Goal: Task Accomplishment & Management: Use online tool/utility

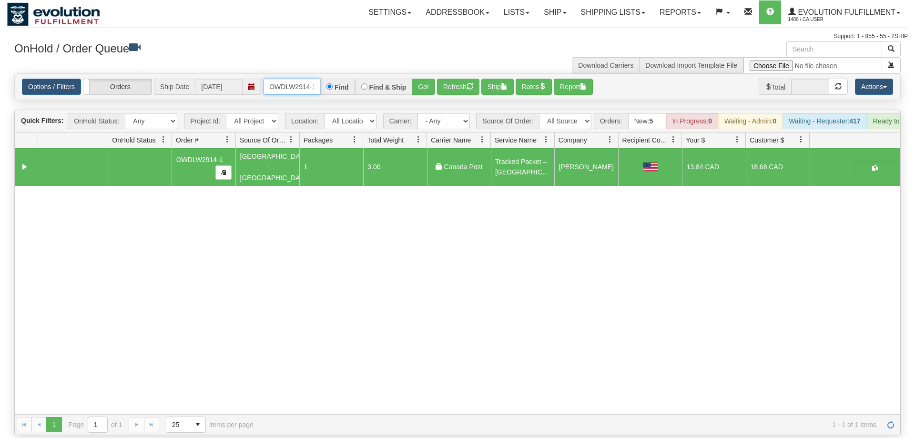
click at [293, 79] on input "OWDLW2914-1" at bounding box center [291, 87] width 57 height 16
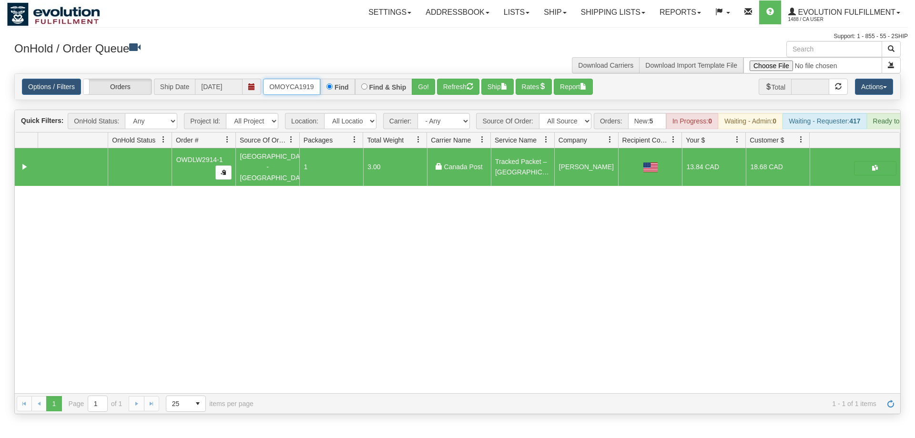
scroll to position [0, 10]
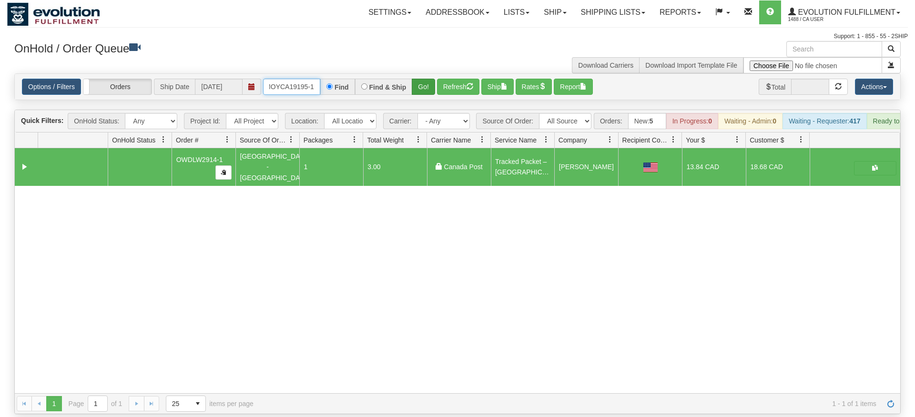
type input "OMOYCA19195-1"
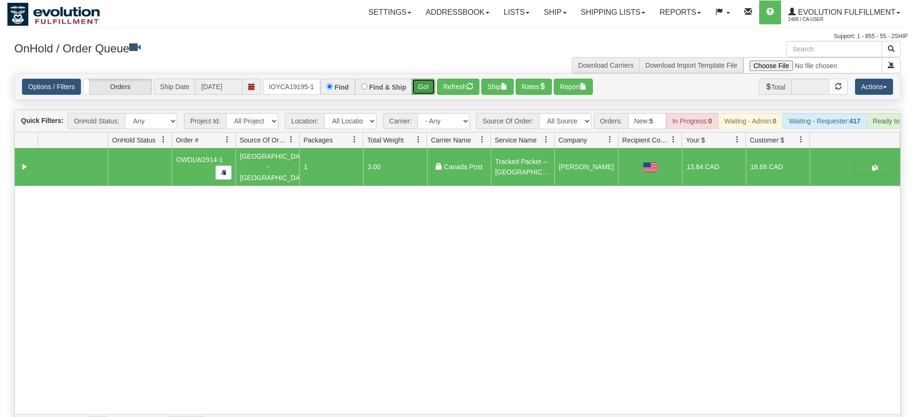
click at [427, 90] on div "Is equal to Is not equal to Contains Does not contains CAD USD EUR ZAR [PERSON_…" at bounding box center [457, 254] width 901 height 362
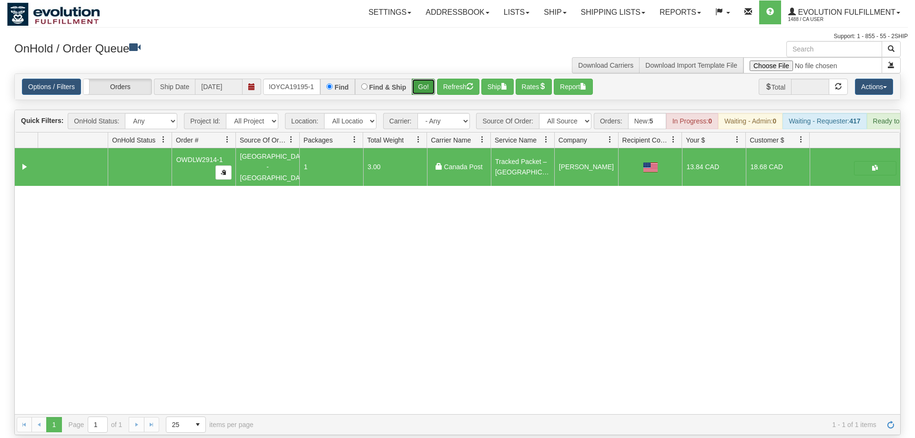
click at [426, 79] on button "Go!" at bounding box center [423, 87] width 23 height 16
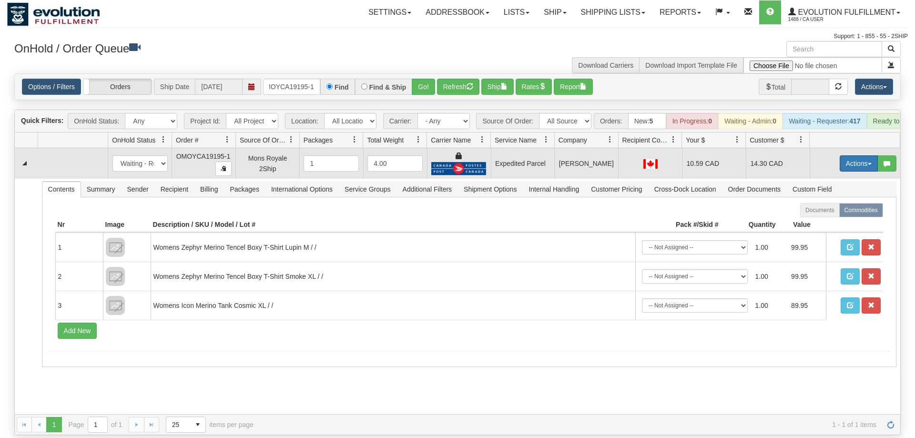
click at [857, 155] on button "Actions" at bounding box center [859, 163] width 38 height 16
click at [827, 215] on span "Ship" at bounding box center [821, 219] width 20 height 8
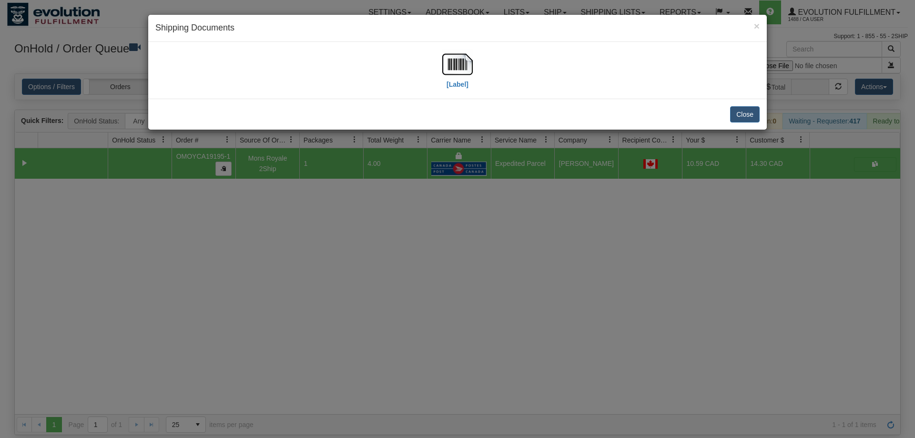
click at [475, 82] on div "[Label]" at bounding box center [457, 70] width 604 height 42
click at [455, 74] on img at bounding box center [457, 64] width 30 height 30
click at [413, 323] on div "× Shipping Documents [Label] Close" at bounding box center [457, 219] width 915 height 438
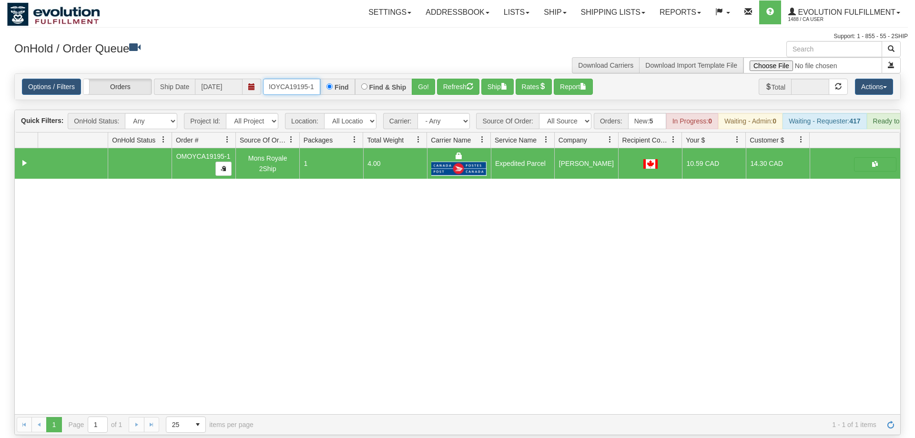
click at [301, 79] on input "OMOYCA19195-1" at bounding box center [291, 87] width 57 height 16
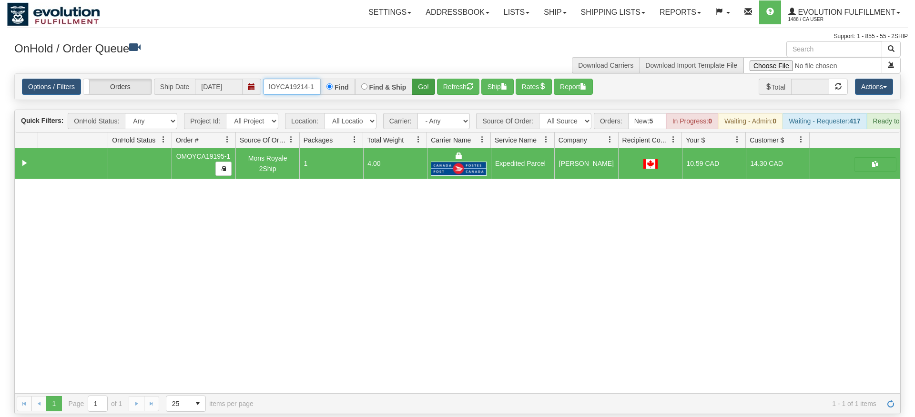
type input "oMOYCA19214-1"
click at [427, 88] on div "Is equal to Is not equal to Contains Does not contains CAD USD EUR ZAR [PERSON_…" at bounding box center [457, 243] width 901 height 341
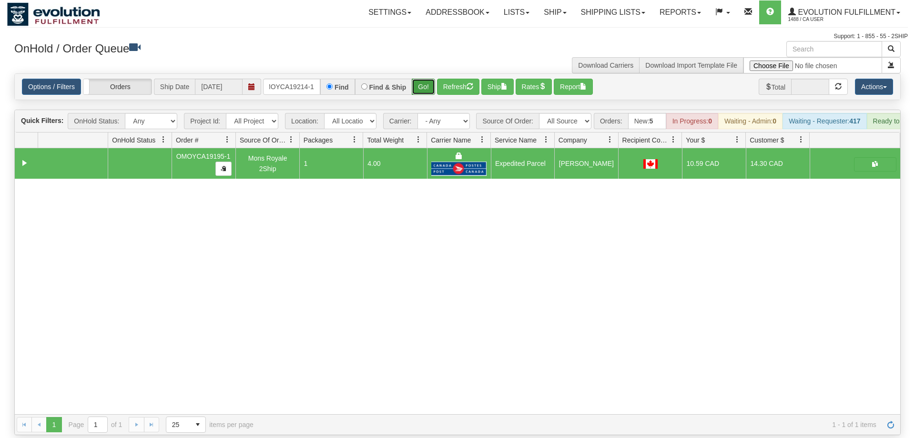
click at [422, 79] on button "Go!" at bounding box center [423, 87] width 23 height 16
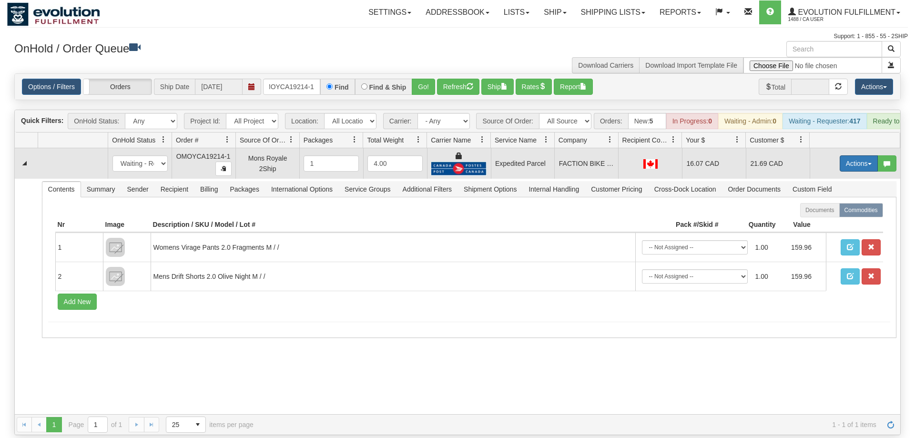
click at [873, 155] on button "Actions" at bounding box center [859, 163] width 38 height 16
click at [836, 213] on link "Ship" at bounding box center [839, 219] width 76 height 12
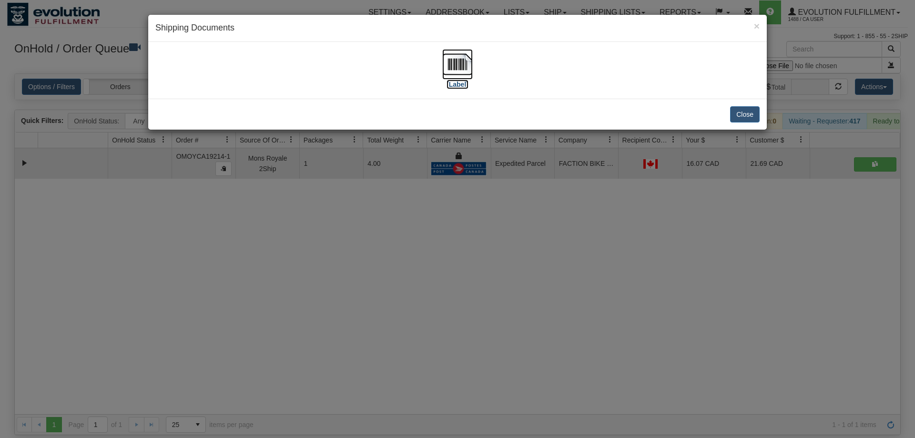
click at [457, 51] on img at bounding box center [457, 64] width 30 height 30
drag, startPoint x: 525, startPoint y: 259, endPoint x: 383, endPoint y: 150, distance: 179.1
click at [523, 253] on div "× Shipping Documents [Label] Close" at bounding box center [457, 219] width 915 height 438
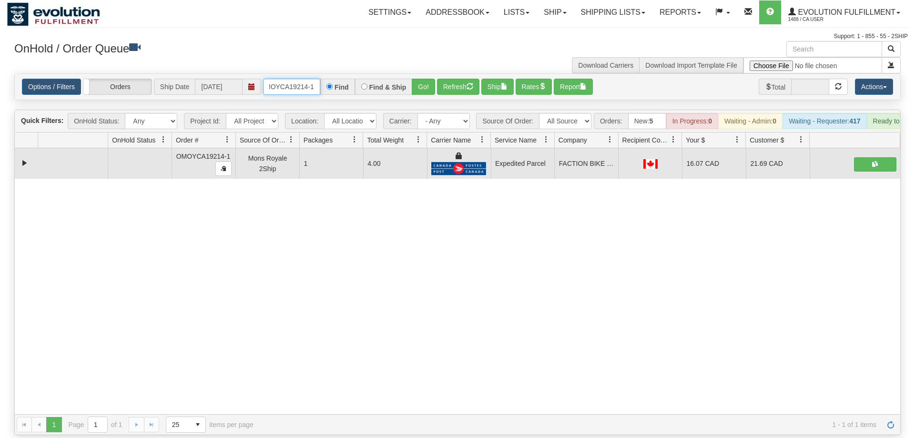
click at [286, 79] on input "oMOYCA19214-1" at bounding box center [291, 87] width 57 height 16
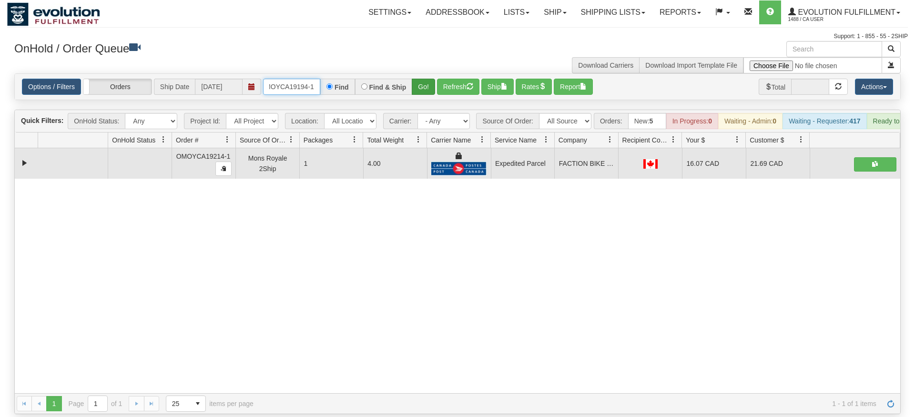
type input "OMOYCA19194-1"
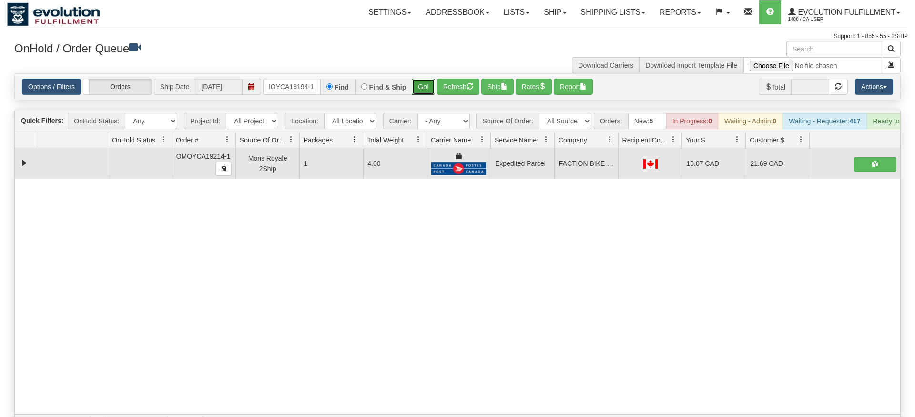
drag, startPoint x: 430, startPoint y: 72, endPoint x: 427, endPoint y: 84, distance: 12.3
click at [429, 93] on div "Is equal to Is not equal to Contains Does not contains CAD USD EUR ZAR [PERSON_…" at bounding box center [457, 254] width 901 height 362
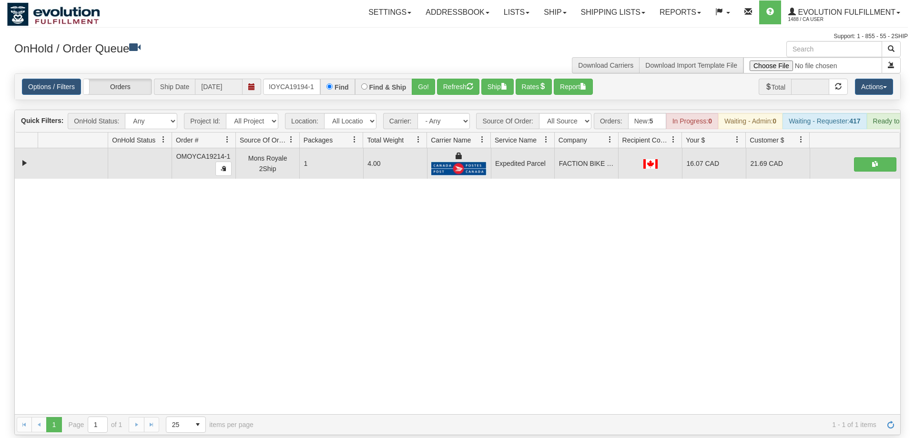
click at [427, 84] on div "Options / Filters Group Shipments Orders Ship Date [DATE] OMOYCA19194-1 Find Fi…" at bounding box center [457, 87] width 885 height 26
click at [430, 79] on button "Go!" at bounding box center [423, 87] width 23 height 16
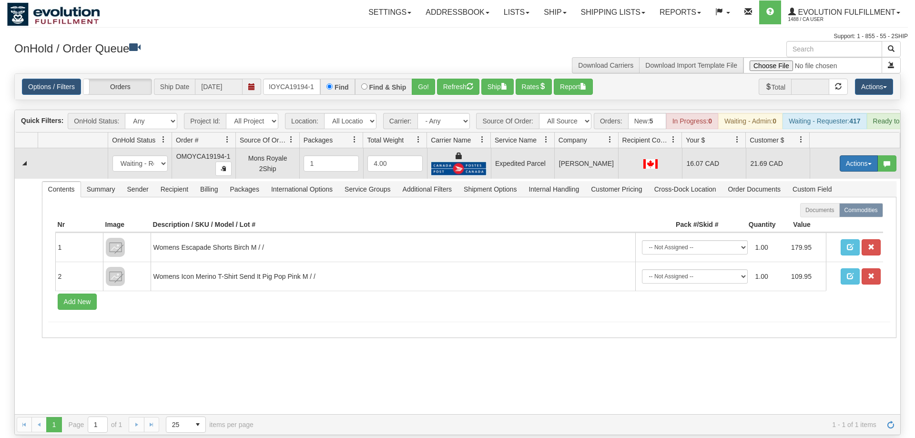
click at [863, 155] on button "Actions" at bounding box center [859, 163] width 38 height 16
click at [839, 213] on link "Ship" at bounding box center [839, 219] width 76 height 12
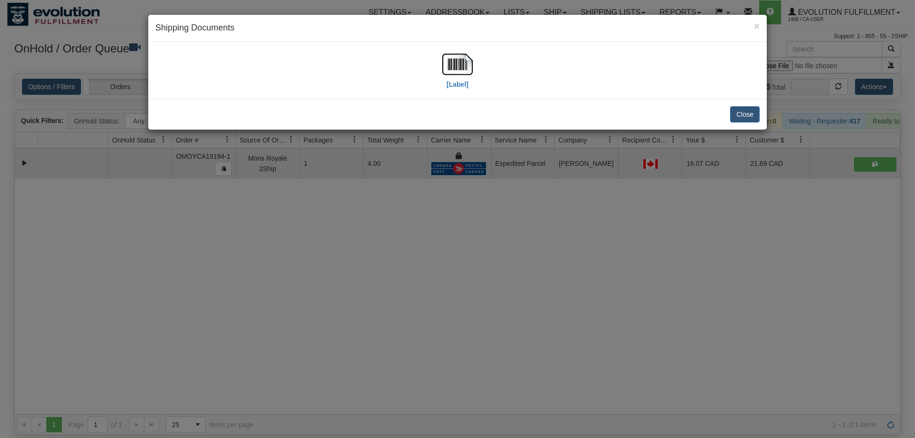
click at [444, 47] on div "[Label]" at bounding box center [457, 70] width 619 height 57
click at [457, 79] on img at bounding box center [457, 64] width 30 height 30
drag, startPoint x: 264, startPoint y: 324, endPoint x: 284, endPoint y: 132, distance: 192.5
click at [265, 322] on div "× Shipping Documents [Label] Close" at bounding box center [457, 219] width 915 height 438
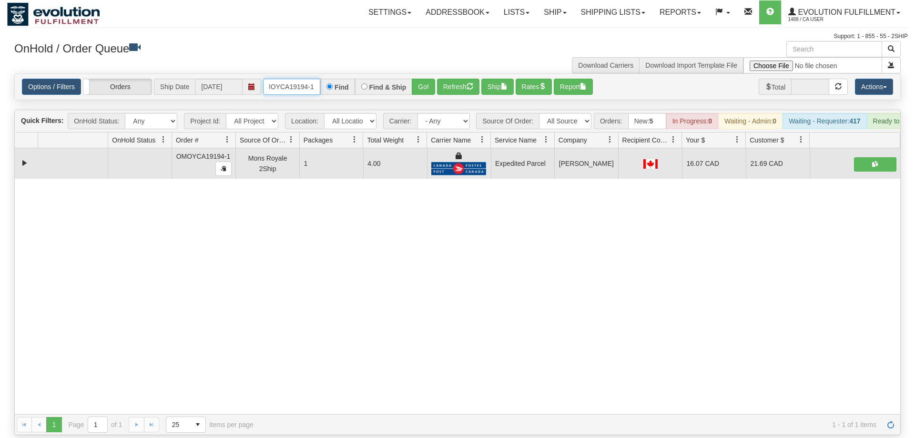
click at [295, 79] on input "OMOYCA19194-1" at bounding box center [291, 87] width 57 height 16
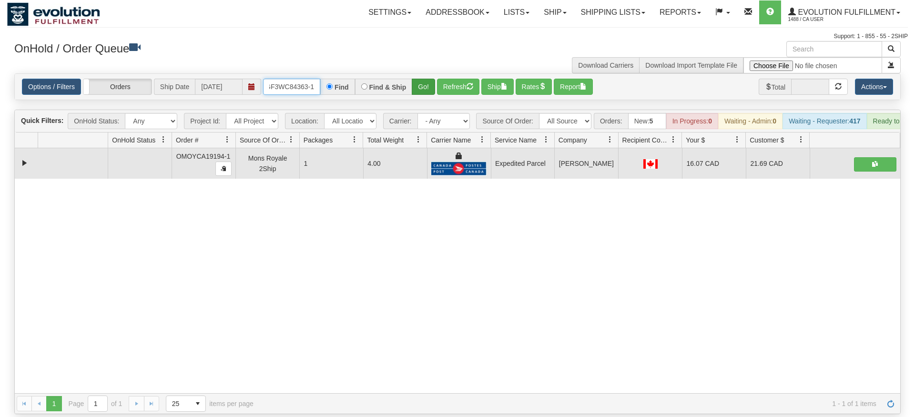
type input "OGF3WC84363-1"
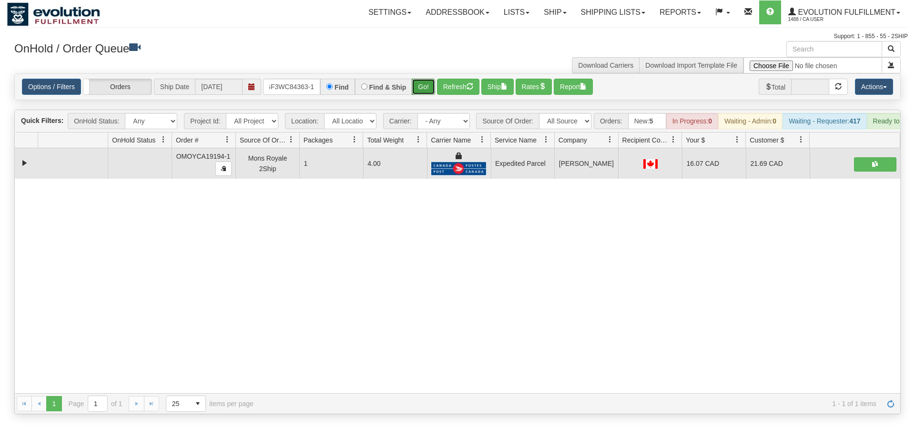
click at [427, 94] on div "Is equal to Is not equal to Contains Does not contains CAD USD EUR ZAR [PERSON_…" at bounding box center [457, 243] width 901 height 341
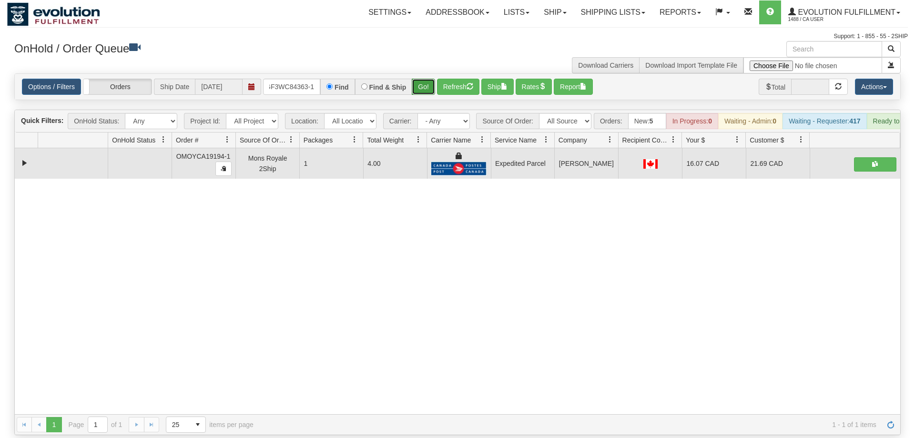
click at [419, 79] on button "Go!" at bounding box center [423, 87] width 23 height 16
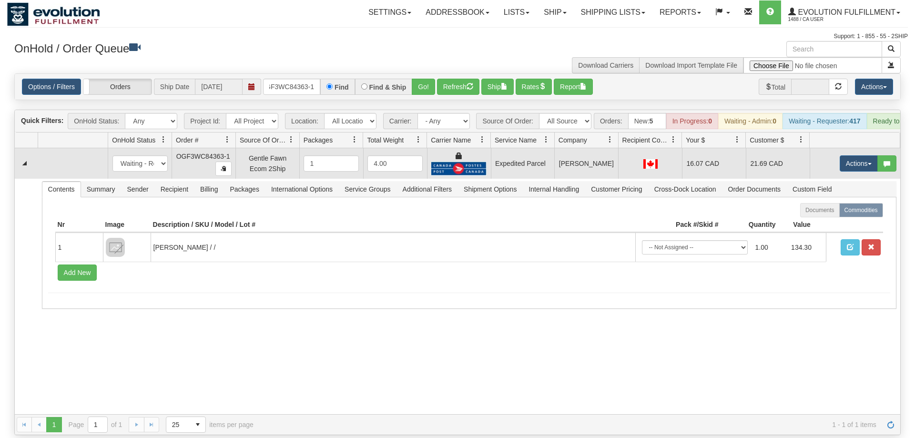
click at [851, 158] on td "Actions Open Refresh Rates Rate All Services Ship Delete Edit Items" at bounding box center [855, 163] width 91 height 30
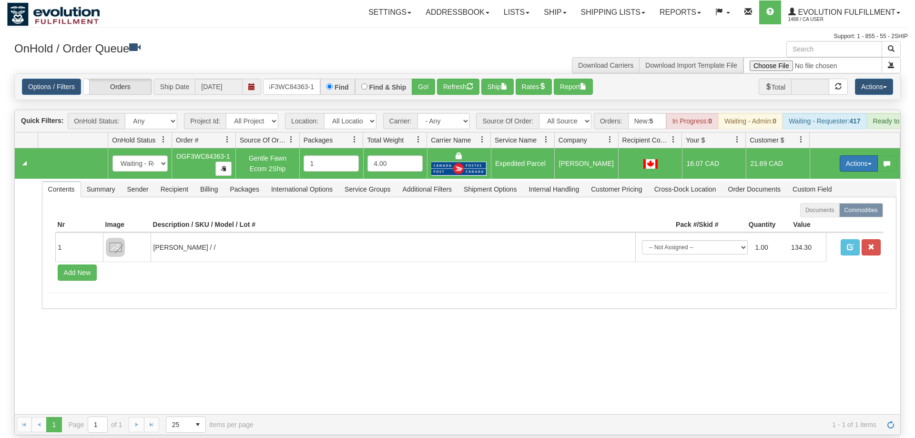
click at [852, 156] on button "Actions" at bounding box center [859, 163] width 38 height 16
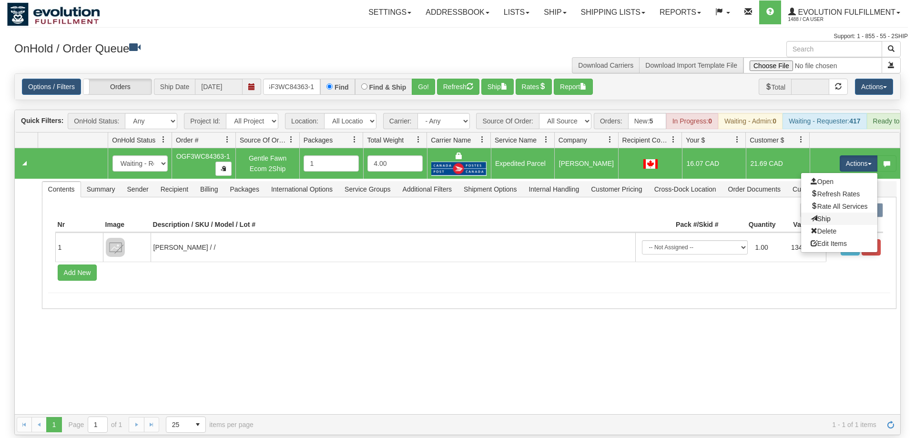
click at [830, 213] on link "Ship" at bounding box center [839, 219] width 76 height 12
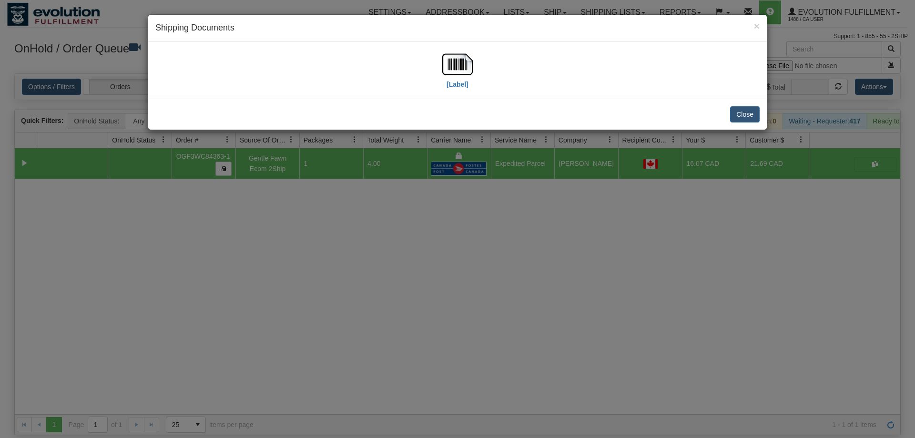
click at [448, 46] on div "[Label]" at bounding box center [457, 70] width 619 height 57
drag, startPoint x: 449, startPoint y: 81, endPoint x: 452, endPoint y: 93, distance: 11.8
click at [452, 94] on div "[Label]" at bounding box center [457, 70] width 619 height 57
click at [473, 51] on div "[Label]" at bounding box center [457, 70] width 604 height 42
click at [462, 56] on img at bounding box center [457, 64] width 30 height 30
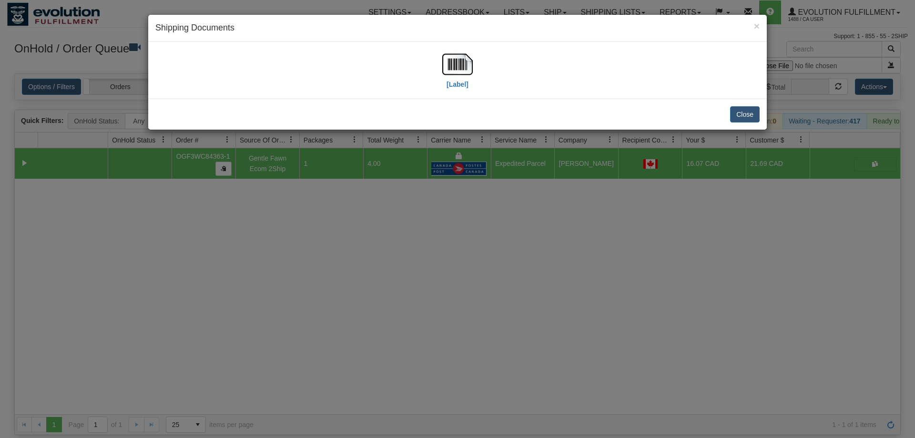
click at [445, 281] on div "× Shipping Documents [Label] Close" at bounding box center [457, 219] width 915 height 438
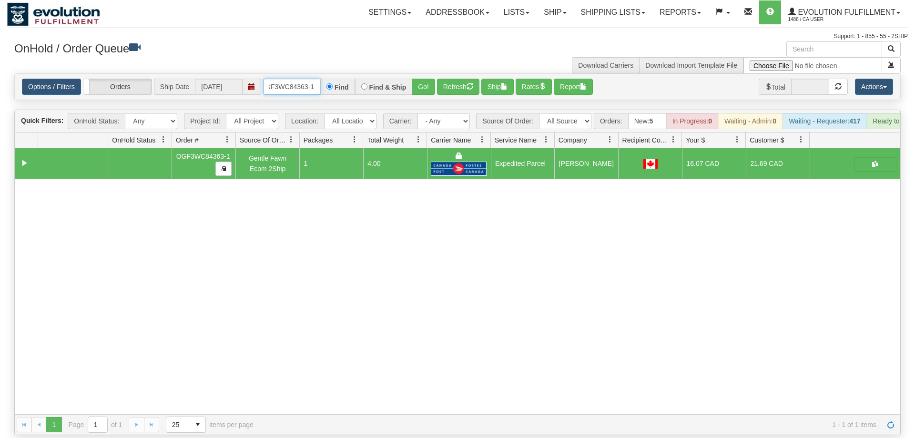
click at [305, 79] on input "OGF3WC84363-1" at bounding box center [291, 87] width 57 height 16
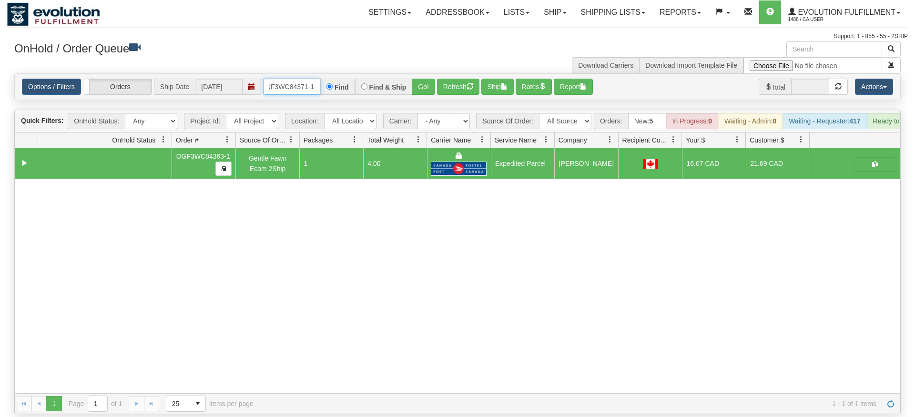
type input "OGF3WC84371-1"
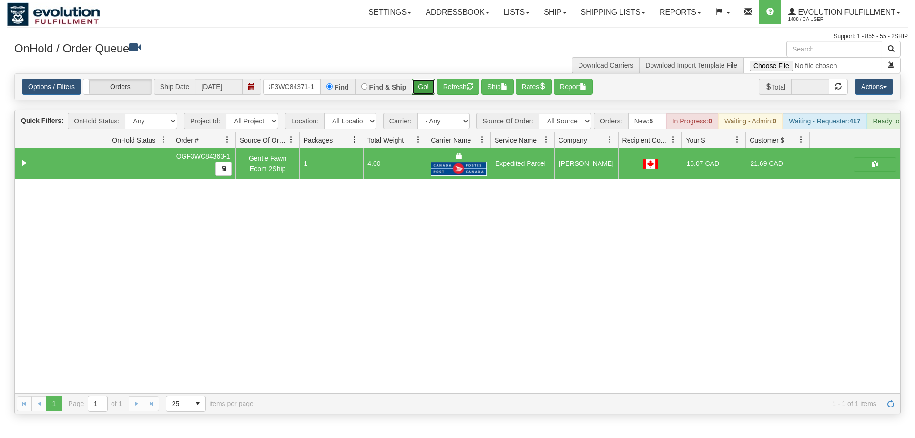
click at [428, 95] on div "Is equal to Is not equal to Contains Does not contains CAD USD EUR ZAR [PERSON_…" at bounding box center [457, 243] width 901 height 341
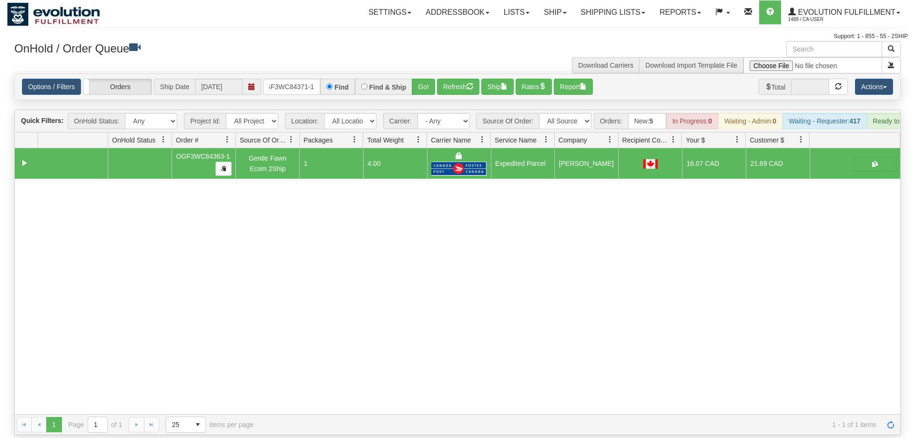
click at [422, 74] on div "Options / Filters Group Shipments Orders Ship Date [DATE] OGF3WC84371-1 Find Fi…" at bounding box center [457, 87] width 885 height 26
click at [426, 79] on button "Go!" at bounding box center [423, 87] width 23 height 16
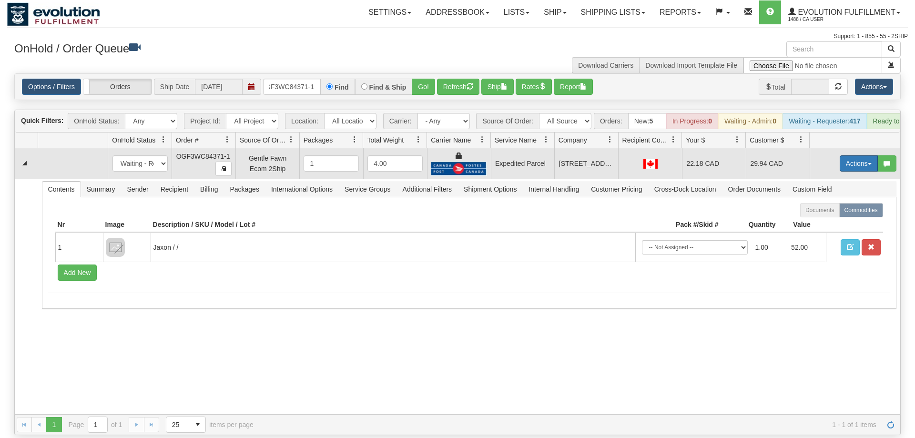
click at [842, 155] on button "Actions" at bounding box center [859, 163] width 38 height 16
click at [827, 215] on span "Ship" at bounding box center [821, 219] width 20 height 8
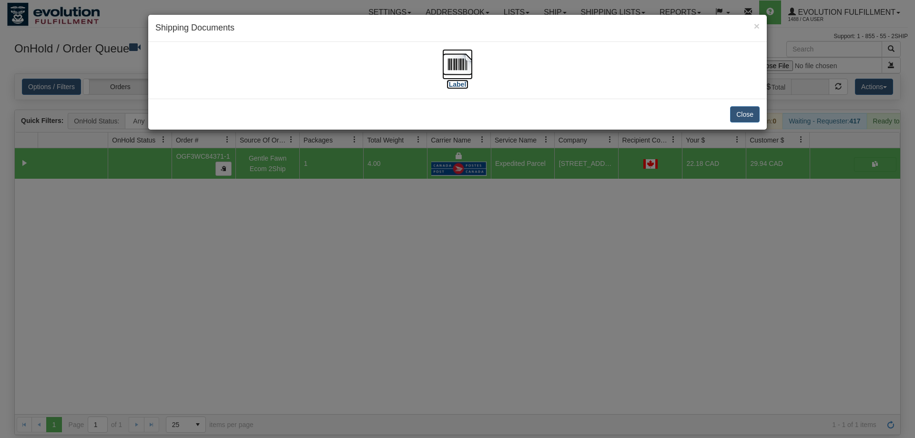
click at [457, 83] on label "[Label]" at bounding box center [458, 85] width 22 height 10
click at [406, 230] on div "× Shipping Documents [Label] Close" at bounding box center [457, 219] width 915 height 438
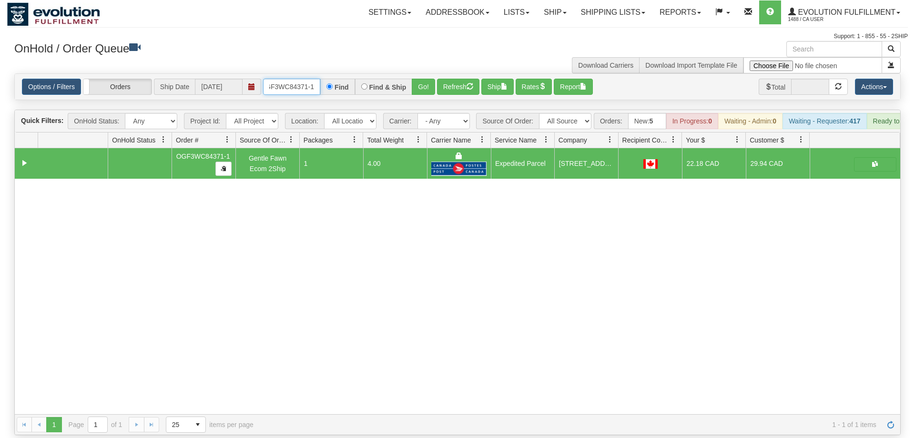
click at [291, 79] on input "OGF3WC84371-1" at bounding box center [291, 87] width 57 height 16
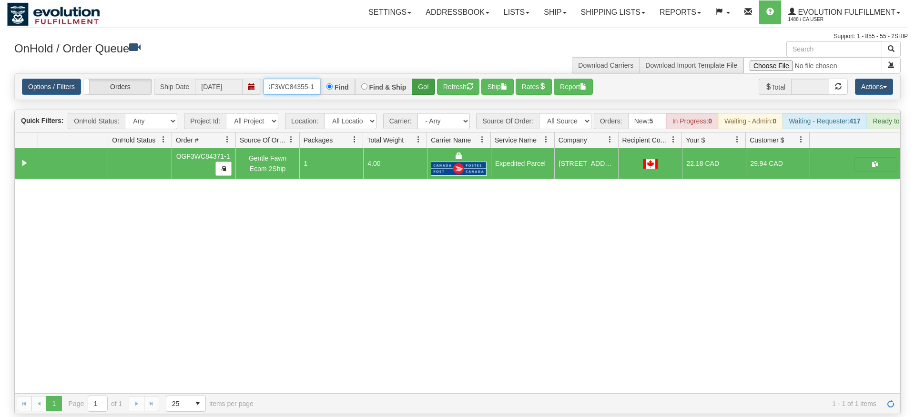
type input "OGF3WC84355-1"
click at [420, 99] on div "Is equal to Is not equal to Contains Does not contains CAD USD EUR ZAR [PERSON_…" at bounding box center [457, 243] width 901 height 341
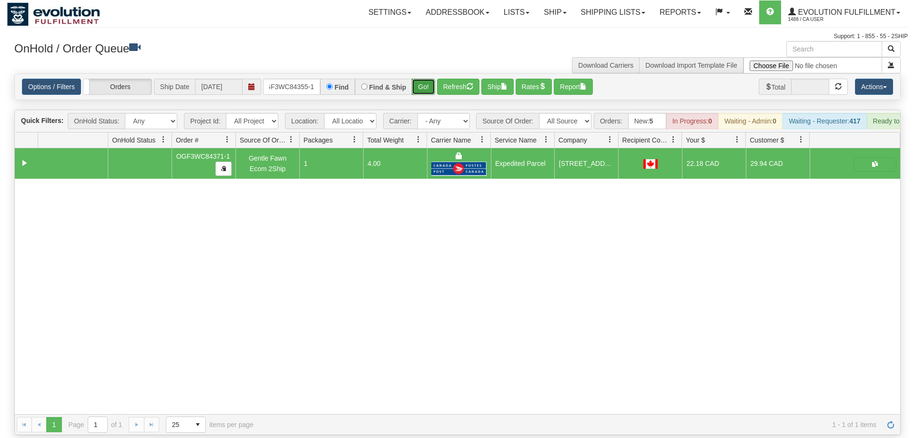
click at [418, 81] on button "Go!" at bounding box center [423, 87] width 23 height 16
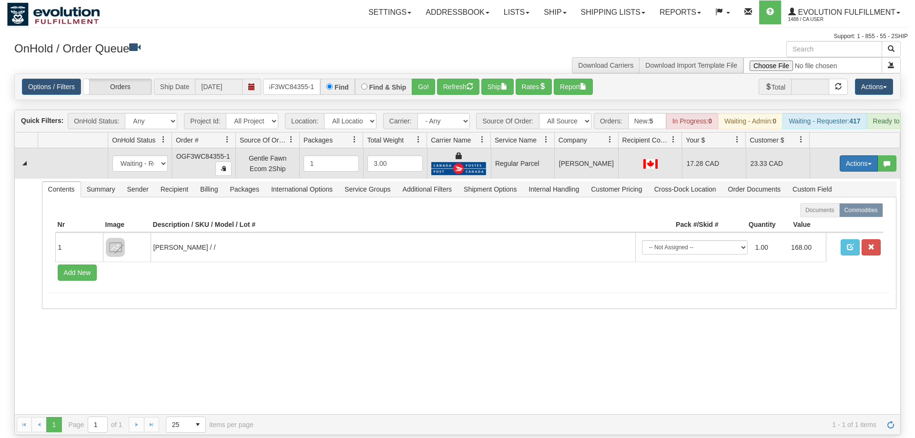
click at [850, 155] on button "Actions" at bounding box center [859, 163] width 38 height 16
click at [829, 203] on span "Rate All Services" at bounding box center [839, 207] width 57 height 8
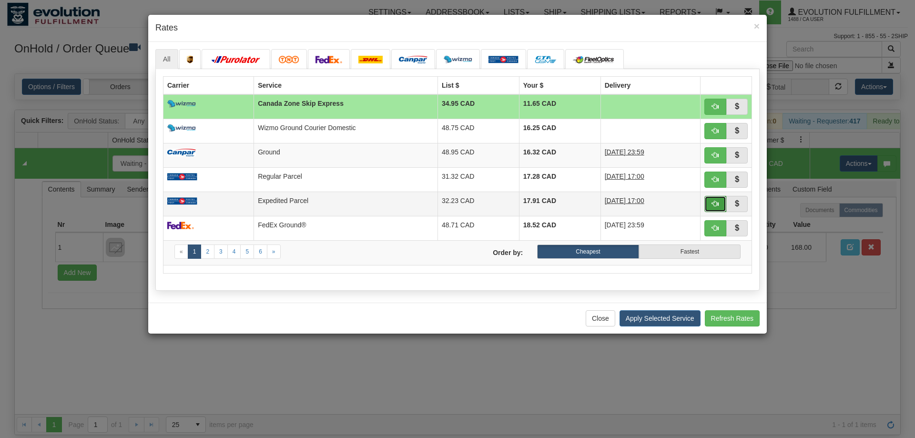
click at [720, 197] on button "button" at bounding box center [715, 204] width 22 height 16
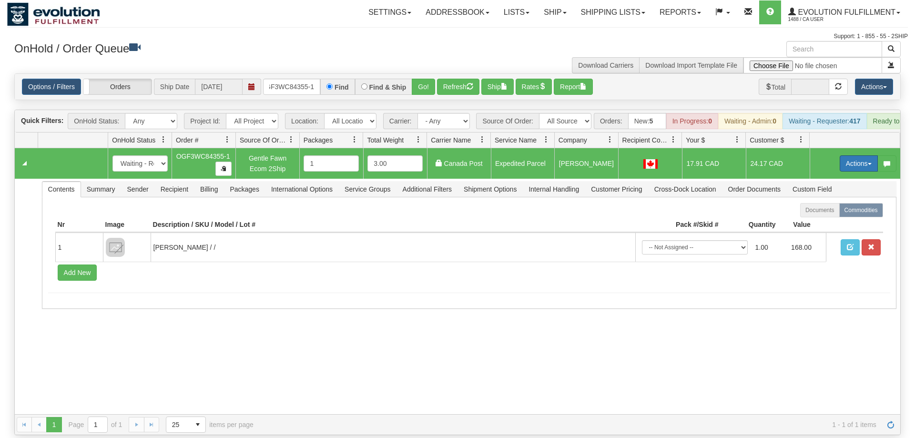
click at [871, 155] on button "Actions" at bounding box center [859, 163] width 38 height 16
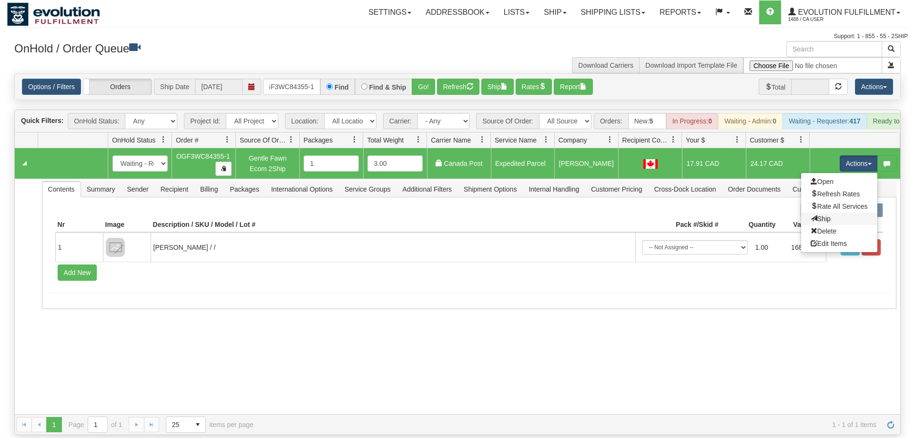
click at [833, 213] on link "Ship" at bounding box center [839, 219] width 76 height 12
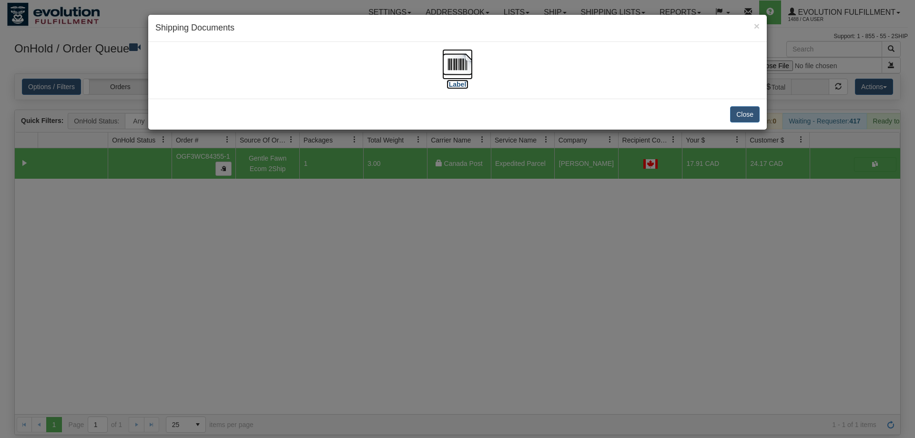
click at [466, 72] on img at bounding box center [457, 64] width 30 height 30
drag, startPoint x: 449, startPoint y: 290, endPoint x: 379, endPoint y: 170, distance: 139.0
click at [448, 284] on div "× Shipping Documents [Label] Close" at bounding box center [457, 219] width 915 height 438
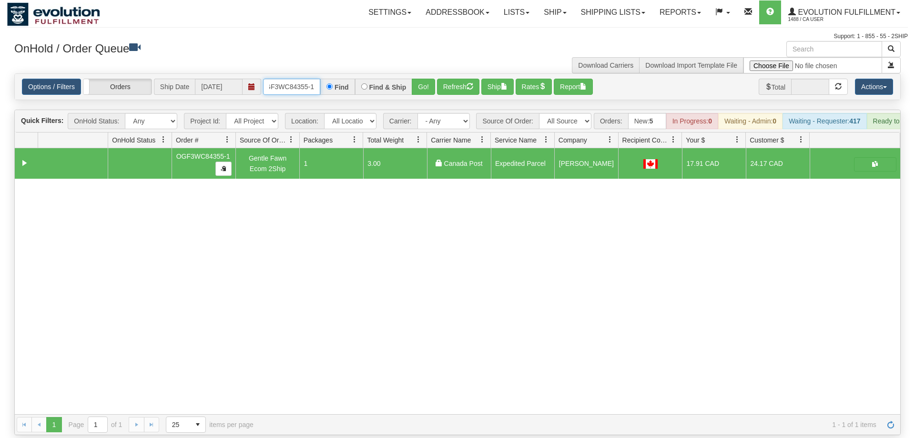
click at [300, 79] on input "OGF3WC84355-1" at bounding box center [291, 87] width 57 height 16
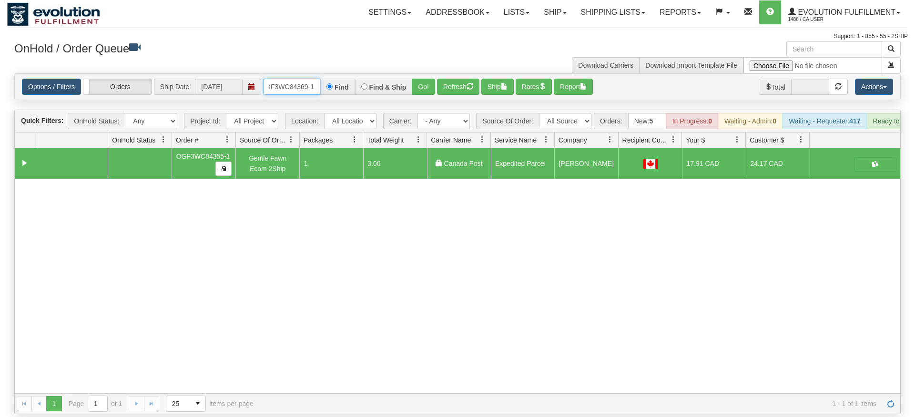
type input "OGF3WC84369-1"
drag, startPoint x: 410, startPoint y: 75, endPoint x: 415, endPoint y: 84, distance: 10.2
click at [410, 96] on div "Is equal to Is not equal to Contains Does not contains CAD USD EUR ZAR [PERSON_…" at bounding box center [457, 243] width 901 height 341
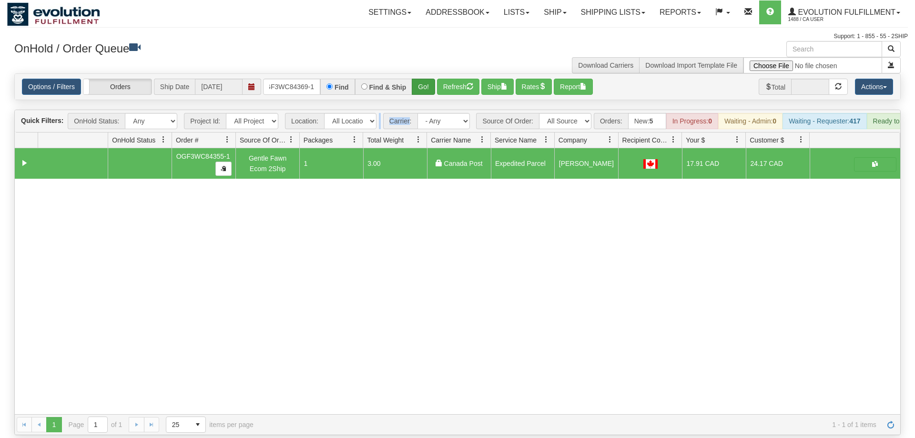
drag, startPoint x: 415, startPoint y: 83, endPoint x: 416, endPoint y: 78, distance: 5.3
click at [415, 80] on div "Options / Filters Group Shipments Orders Ship Date [DATE] OGF3WC84369-1 Find Fi…" at bounding box center [457, 87] width 885 height 26
click at [417, 79] on button "Go!" at bounding box center [423, 87] width 23 height 16
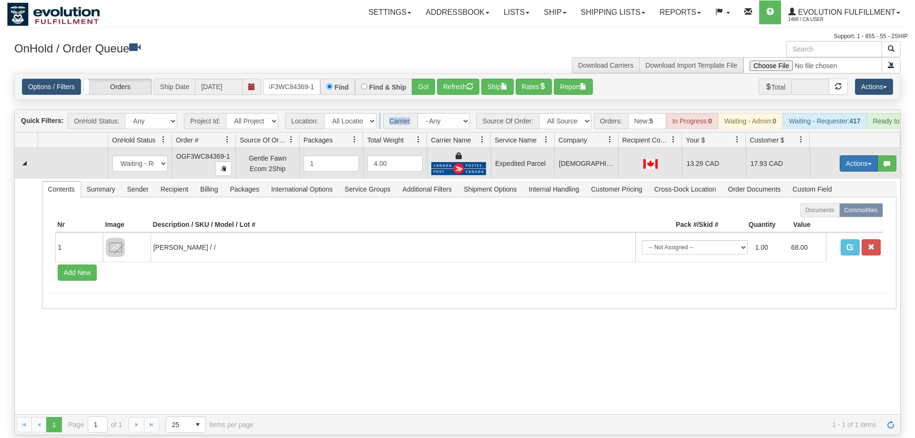
click at [848, 155] on button "Actions" at bounding box center [859, 163] width 38 height 16
click at [827, 215] on span "Ship" at bounding box center [821, 219] width 20 height 8
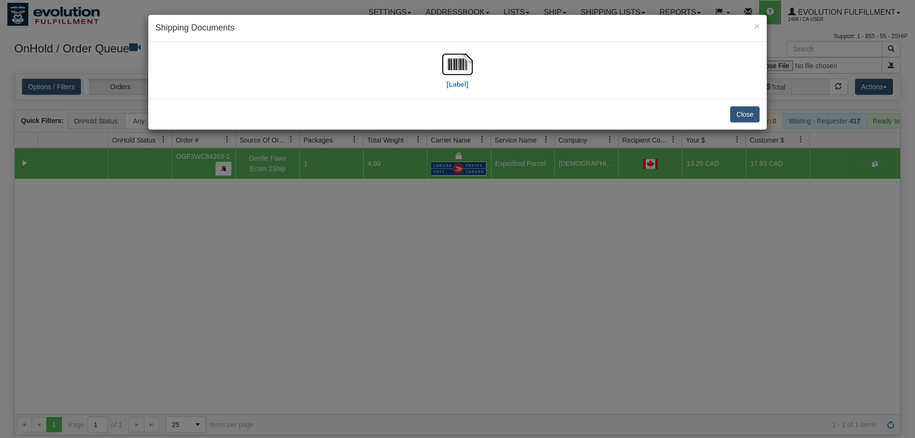
click at [432, 75] on div "[Label]" at bounding box center [457, 70] width 604 height 42
click at [456, 75] on img at bounding box center [457, 64] width 30 height 30
drag, startPoint x: 439, startPoint y: 245, endPoint x: 427, endPoint y: 229, distance: 20.7
click at [440, 246] on div "× Shipping Documents [Label] Close" at bounding box center [457, 219] width 915 height 438
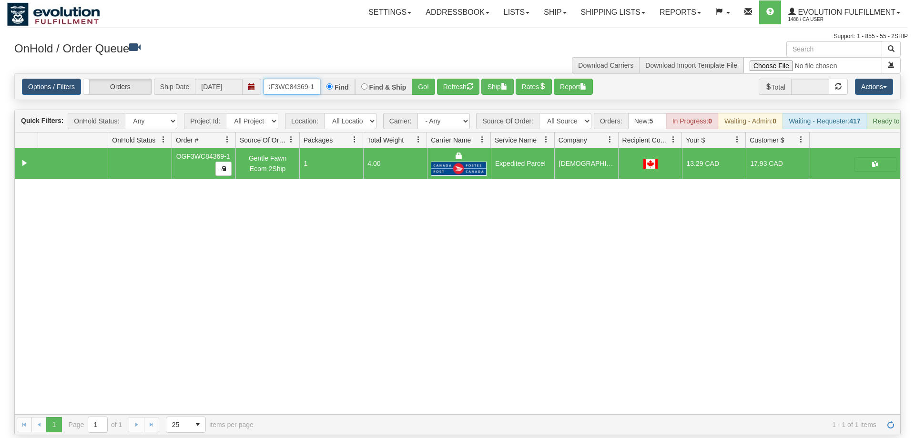
click at [283, 80] on input "OGF3WC84369-1" at bounding box center [291, 87] width 57 height 16
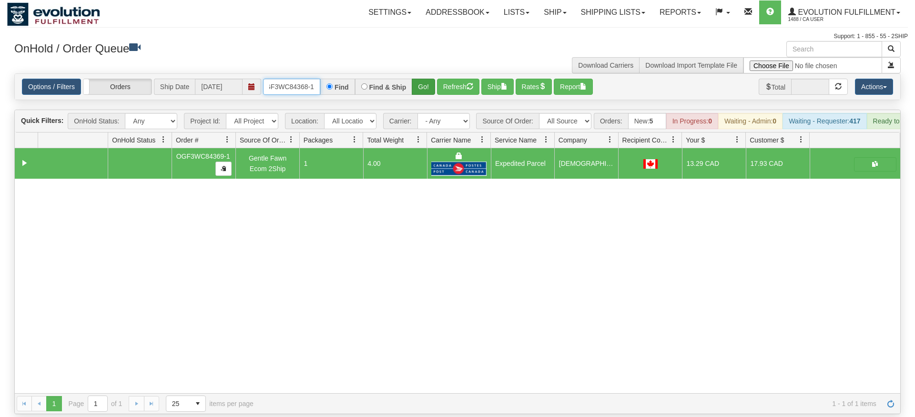
type input "oGF3WC84368-1"
click at [416, 97] on div "Is equal to Is not equal to Contains Does not contains CAD USD EUR ZAR [PERSON_…" at bounding box center [457, 243] width 901 height 341
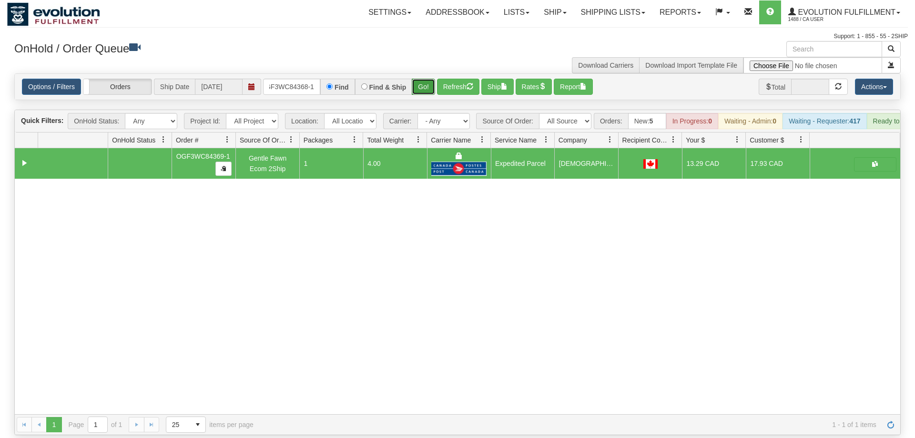
click at [427, 80] on button "Go!" at bounding box center [423, 87] width 23 height 16
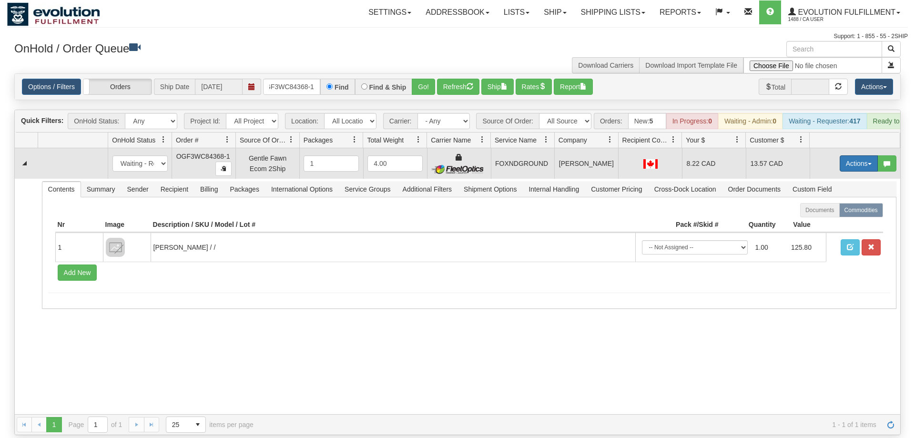
click at [857, 156] on button "Actions" at bounding box center [859, 163] width 38 height 16
click at [845, 213] on link "Ship" at bounding box center [839, 219] width 76 height 12
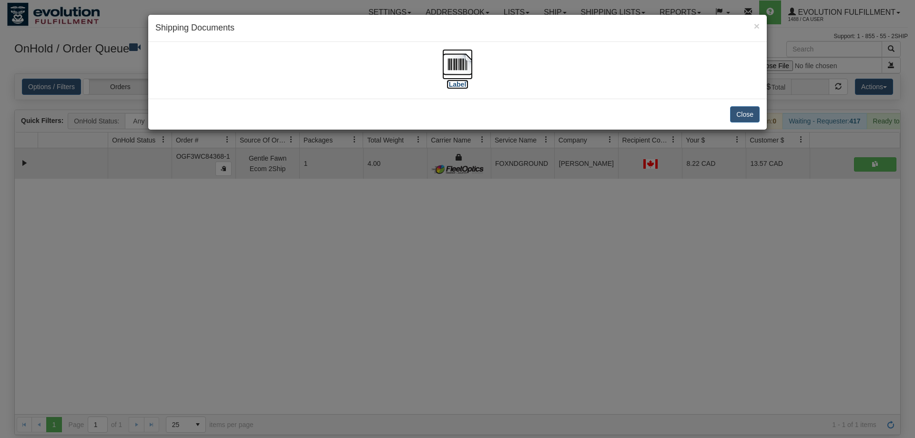
click at [443, 63] on img at bounding box center [457, 64] width 30 height 30
click at [491, 236] on div "× Shipping Documents [Label] Close" at bounding box center [457, 219] width 915 height 438
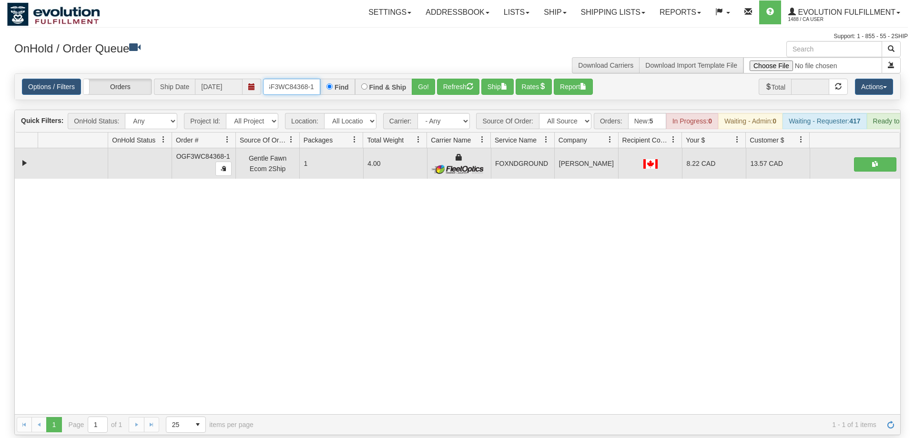
click at [295, 79] on input "oGF3WC84368-1" at bounding box center [291, 87] width 57 height 16
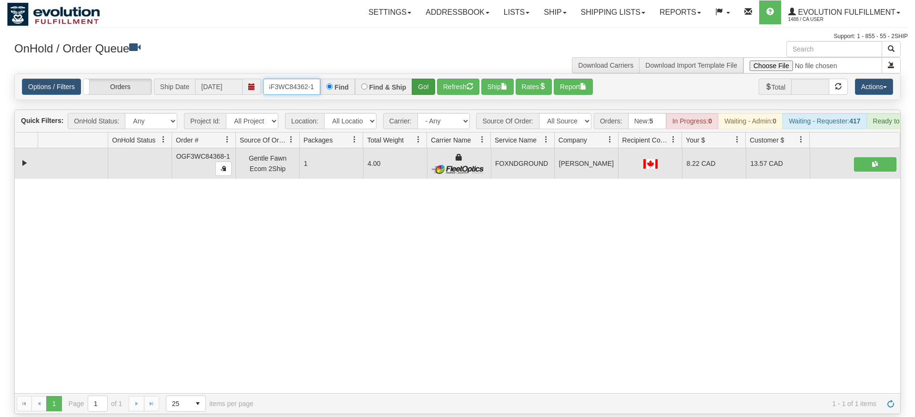
type input "oGF3WC84362-1"
click at [429, 94] on div "Is equal to Is not equal to Contains Does not contains CAD USD EUR ZAR [PERSON_…" at bounding box center [457, 243] width 901 height 341
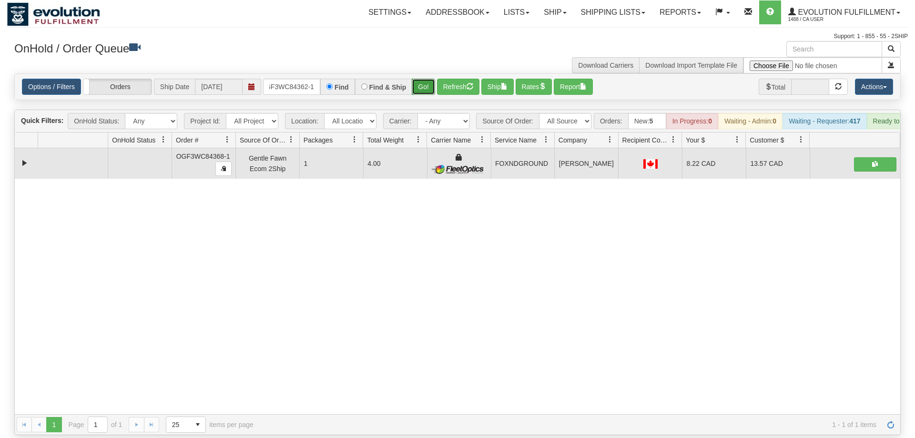
click at [423, 79] on button "Go!" at bounding box center [423, 87] width 23 height 16
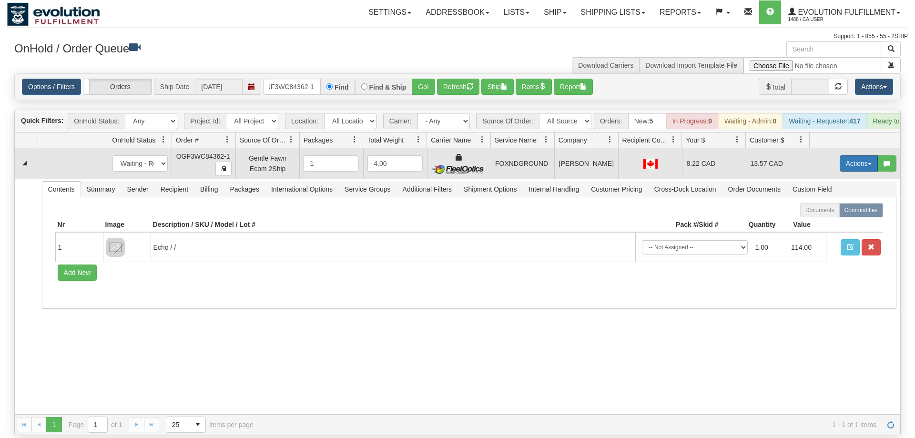
click at [864, 155] on button "Actions" at bounding box center [859, 163] width 38 height 16
click at [837, 213] on link "Ship" at bounding box center [839, 219] width 76 height 12
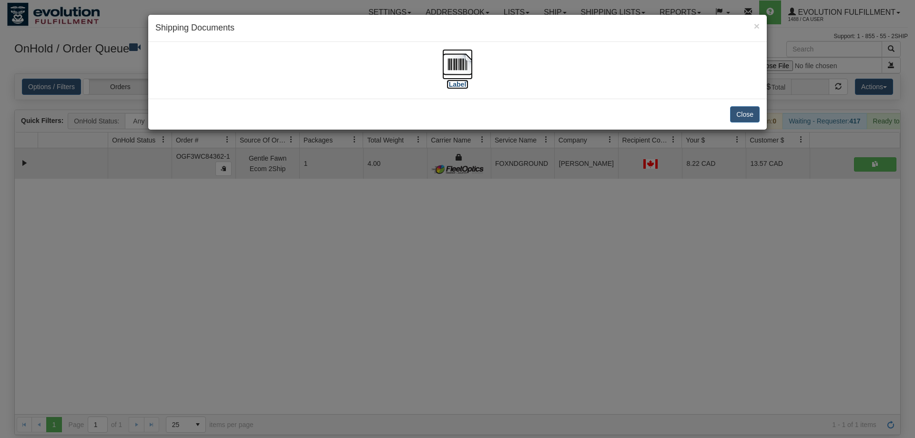
click at [457, 62] on img at bounding box center [457, 64] width 30 height 30
click at [429, 283] on div "× Shipping Documents [Label] Close" at bounding box center [457, 219] width 915 height 438
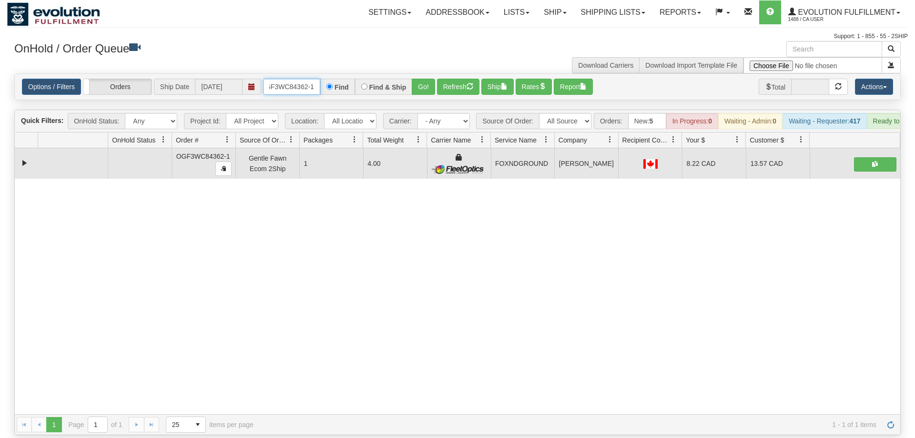
click at [287, 79] on input "oGF3WC84362-1" at bounding box center [291, 87] width 57 height 16
click at [284, 83] on div "Options / Filters Group Shipments Orders Ship Date [DATE] Find Find & Ship Go! …" at bounding box center [457, 87] width 885 height 26
click at [284, 79] on input "text" at bounding box center [291, 87] width 57 height 16
type input "8575"
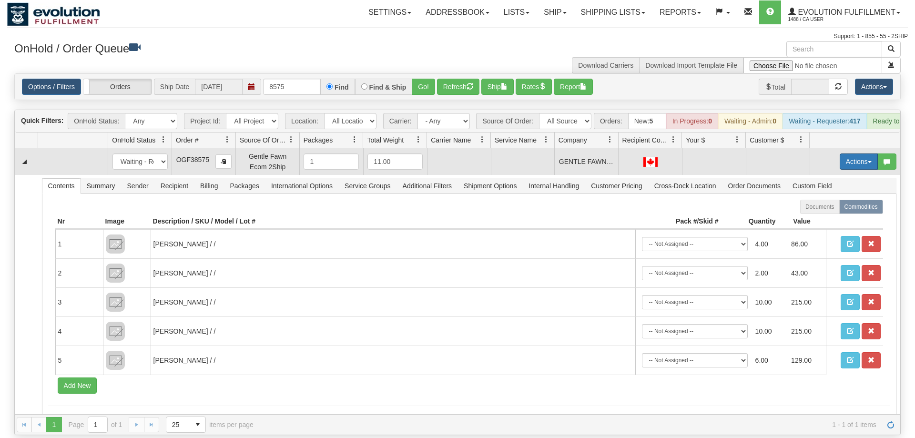
click at [865, 153] on button "Actions" at bounding box center [859, 161] width 38 height 16
click at [835, 201] on span "Rate All Services" at bounding box center [839, 205] width 57 height 8
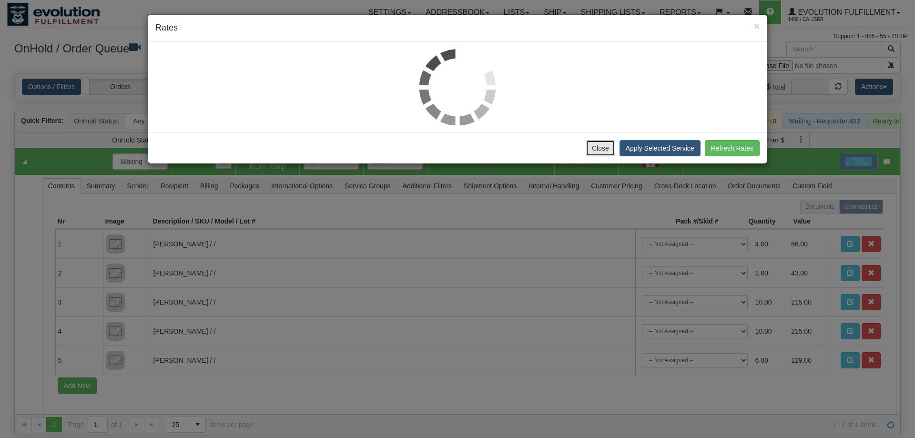
click at [607, 152] on button "Close" at bounding box center [601, 148] width 30 height 16
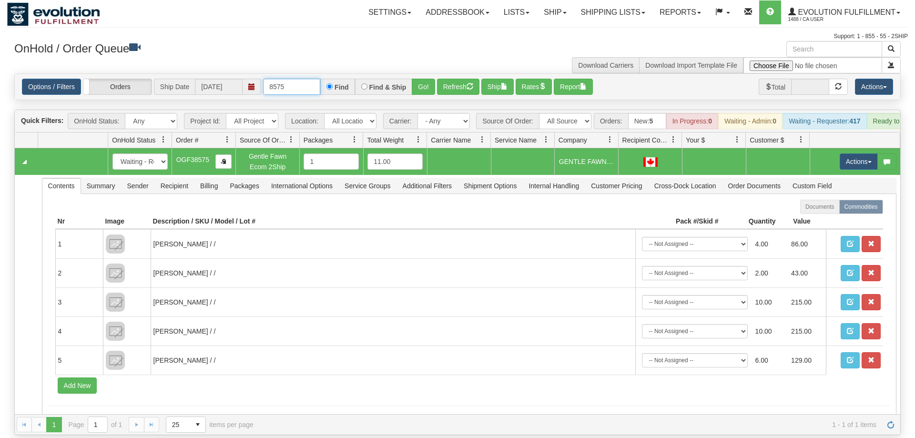
drag, startPoint x: 289, startPoint y: 71, endPoint x: 101, endPoint y: 75, distance: 187.8
click at [263, 79] on input "8575" at bounding box center [291, 87] width 57 height 16
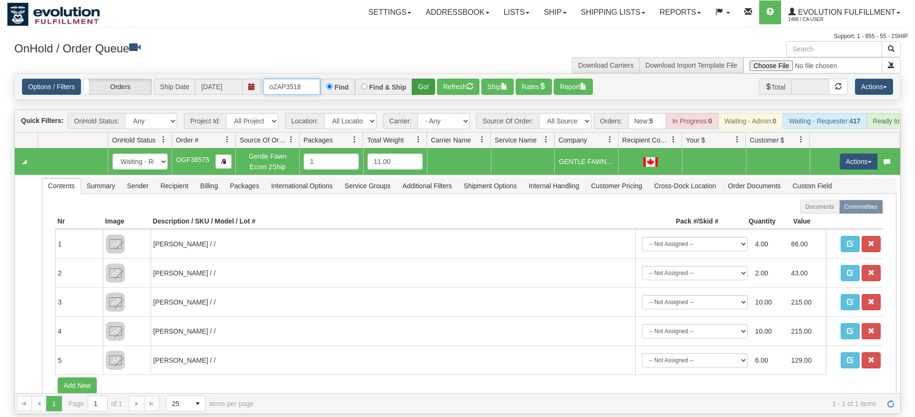
type input "oZAP3518"
click at [416, 94] on div "Is equal to Is not equal to Contains Does not contains CAD USD EUR ZAR [PERSON_…" at bounding box center [457, 243] width 901 height 341
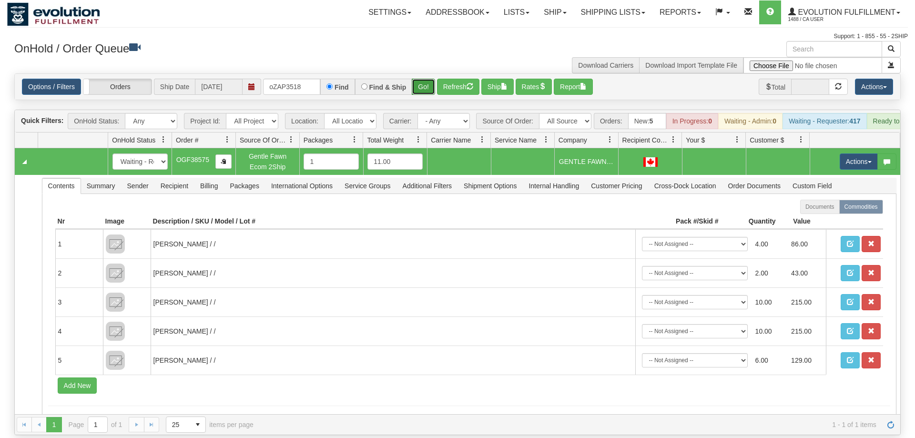
click at [425, 79] on button "Go!" at bounding box center [423, 87] width 23 height 16
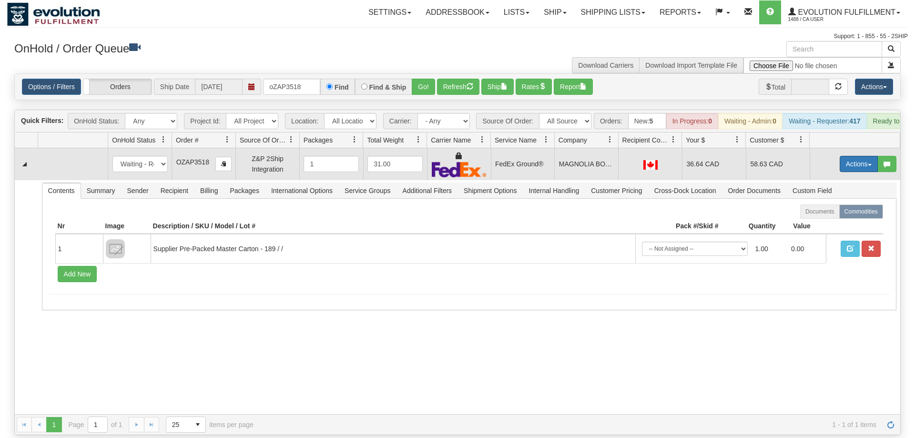
click at [860, 156] on button "Actions" at bounding box center [859, 164] width 38 height 16
click at [833, 213] on link "Ship" at bounding box center [839, 219] width 76 height 12
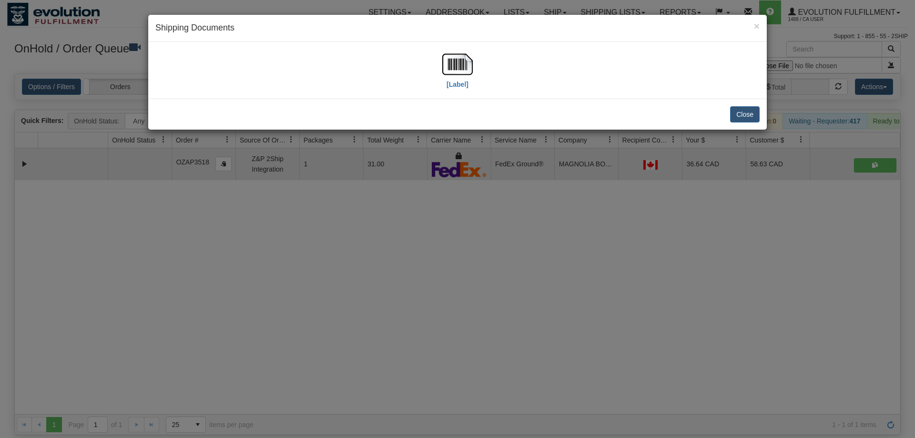
click at [427, 62] on div "[Label]" at bounding box center [457, 70] width 604 height 42
click at [442, 65] on img at bounding box center [457, 64] width 30 height 30
click at [505, 312] on div "× Shipping Documents [Label] Close" at bounding box center [457, 219] width 915 height 438
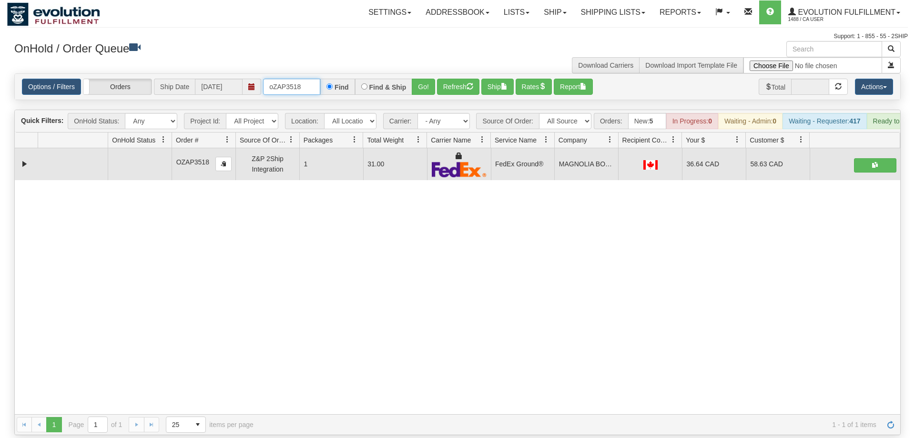
click at [302, 79] on input "oZAP3518" at bounding box center [291, 87] width 57 height 16
click at [307, 79] on input "text" at bounding box center [291, 87] width 57 height 16
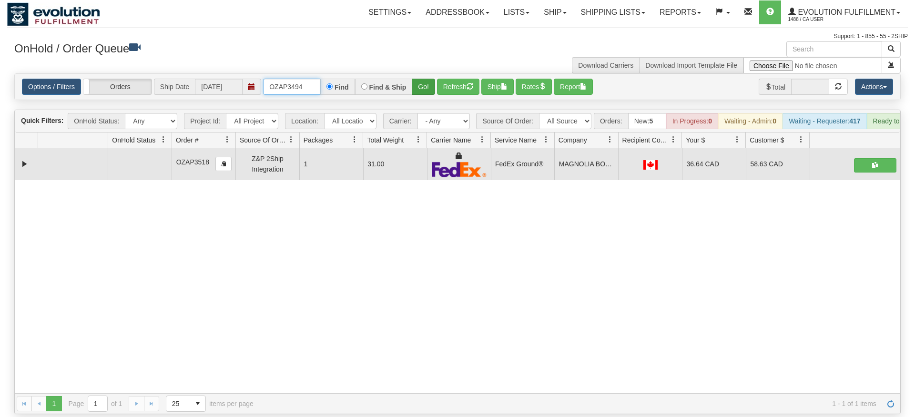
type input "OZAP3494"
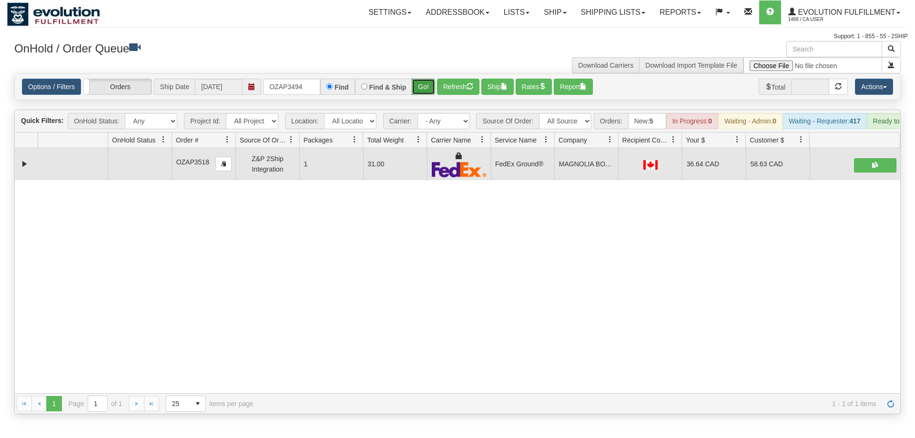
click at [421, 94] on div "Is equal to Is not equal to Contains Does not contains CAD USD EUR ZAR [PERSON_…" at bounding box center [457, 243] width 901 height 341
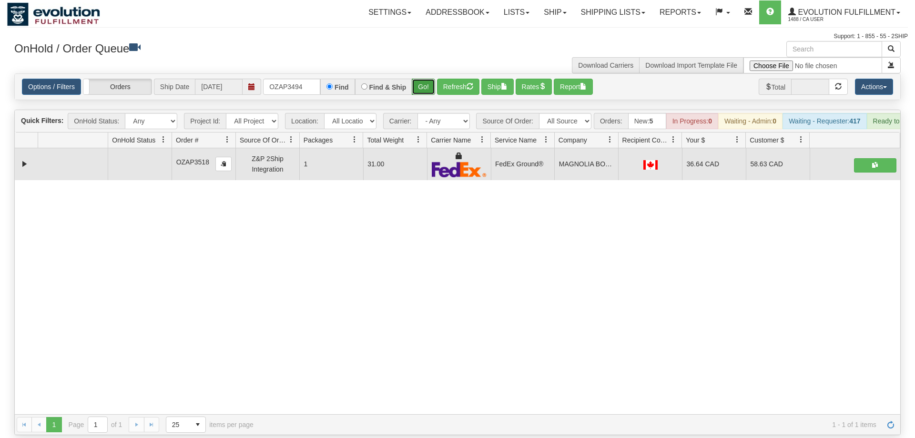
click at [432, 79] on button "Go!" at bounding box center [423, 87] width 23 height 16
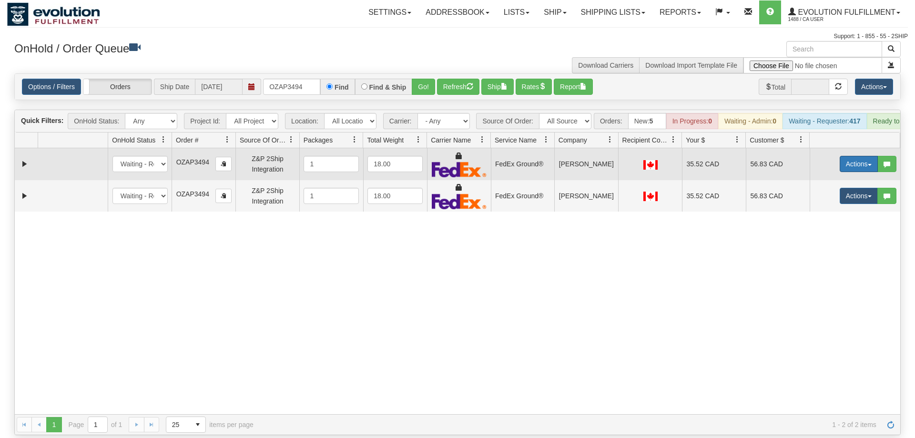
click at [857, 156] on button "Actions" at bounding box center [859, 164] width 38 height 16
click at [821, 215] on span "Ship" at bounding box center [821, 219] width 20 height 8
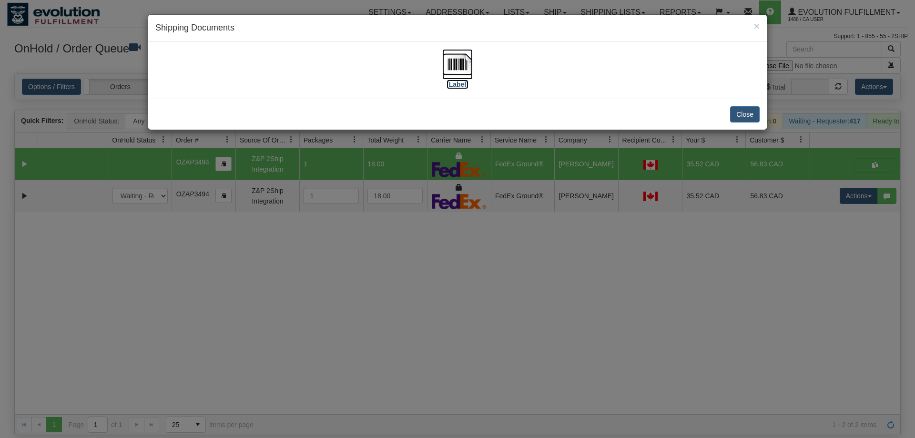
click at [466, 69] on img at bounding box center [457, 64] width 30 height 30
click at [671, 274] on div "× Shipping Documents [Label] Close" at bounding box center [457, 219] width 915 height 438
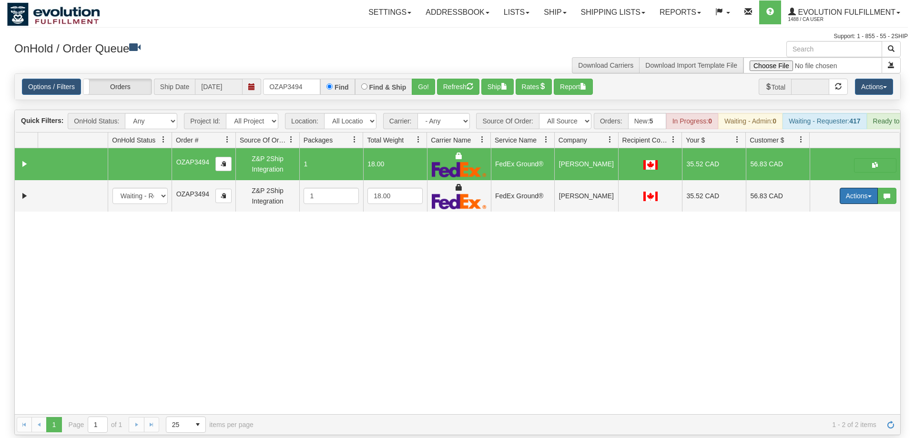
click at [864, 188] on button "Actions" at bounding box center [859, 196] width 38 height 16
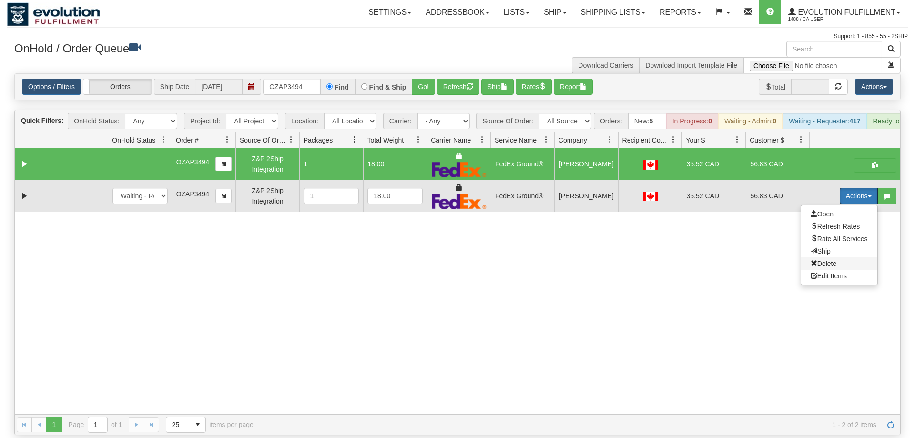
click at [831, 260] on span "Delete" at bounding box center [824, 264] width 26 height 8
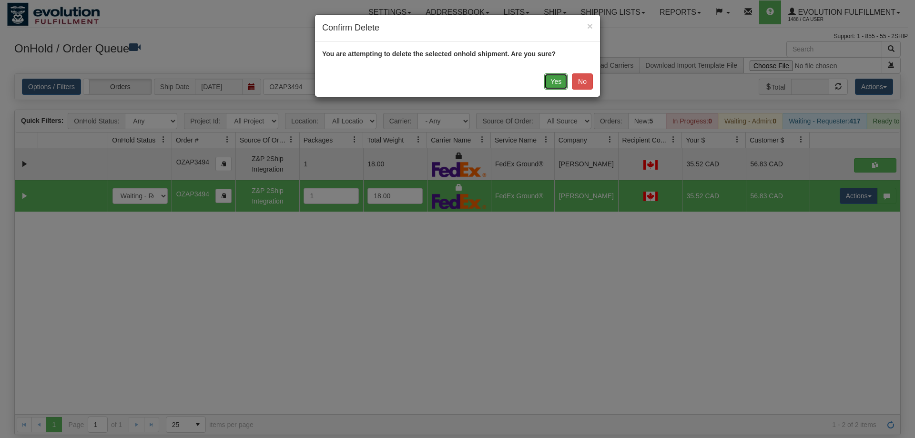
click at [555, 74] on button "Yes" at bounding box center [555, 81] width 23 height 16
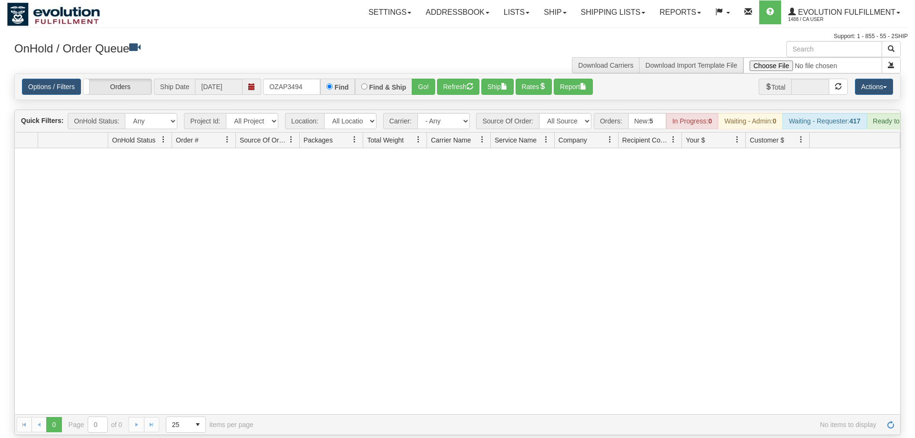
drag, startPoint x: 50, startPoint y: 234, endPoint x: 159, endPoint y: 212, distance: 111.3
click at [51, 234] on div at bounding box center [457, 281] width 885 height 266
click at [292, 79] on input "OZAP3494" at bounding box center [291, 87] width 57 height 16
click at [300, 79] on input "OZAP3494" at bounding box center [291, 87] width 57 height 16
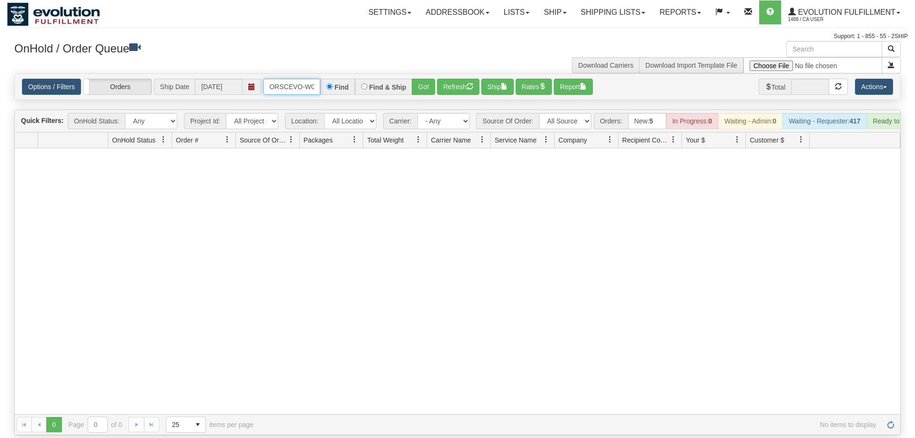
scroll to position [0, 20]
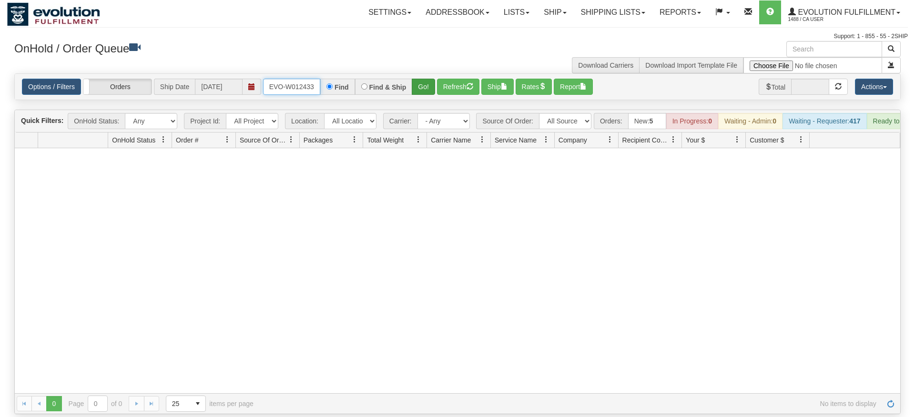
type input "ORSCEVO-W012433"
click at [422, 90] on div "Is equal to Is not equal to Contains Does not contains CAD USD EUR ZAR [PERSON_…" at bounding box center [457, 243] width 901 height 341
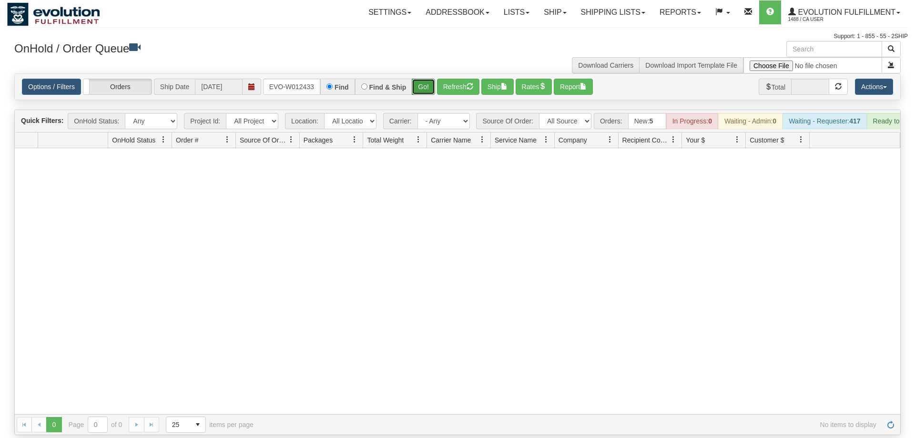
click at [424, 79] on button "Go!" at bounding box center [423, 87] width 23 height 16
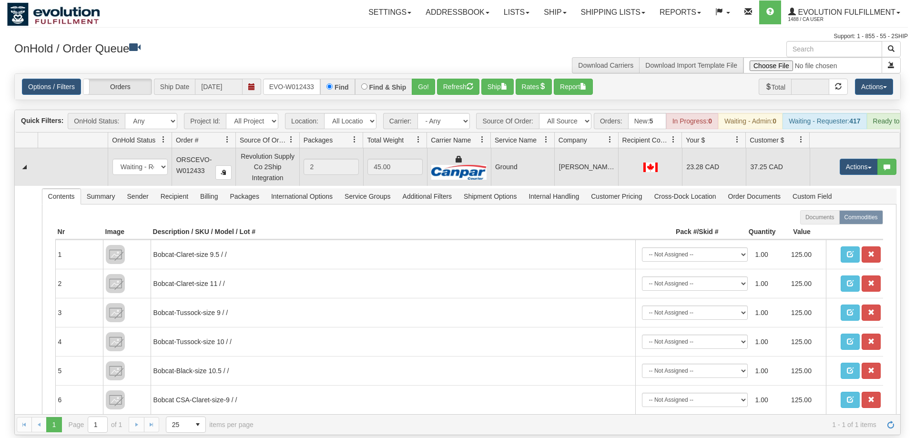
click at [858, 166] on td "Actions Open Refresh Rates Rate All Services Ship Delete Edit Items" at bounding box center [855, 166] width 91 height 37
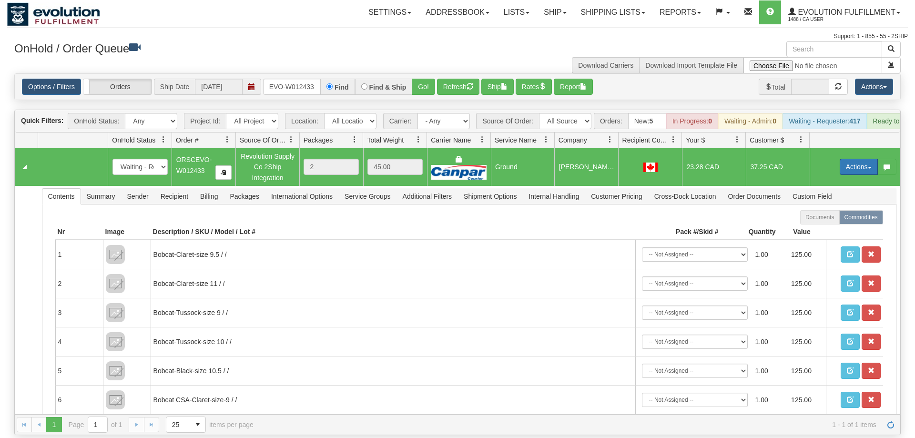
click at [858, 159] on button "Actions" at bounding box center [859, 167] width 38 height 16
click at [827, 218] on span "Ship" at bounding box center [821, 222] width 20 height 8
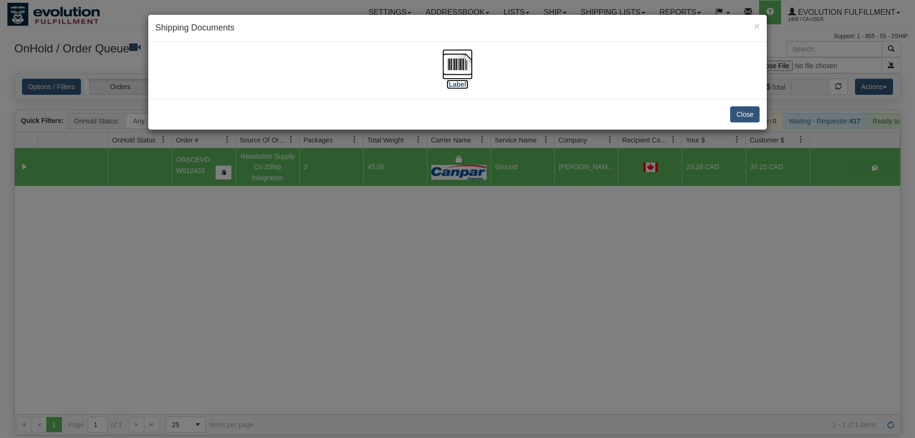
click at [467, 67] on img at bounding box center [457, 64] width 30 height 30
click at [451, 265] on div "× Shipping Documents [Label] Close" at bounding box center [457, 219] width 915 height 438
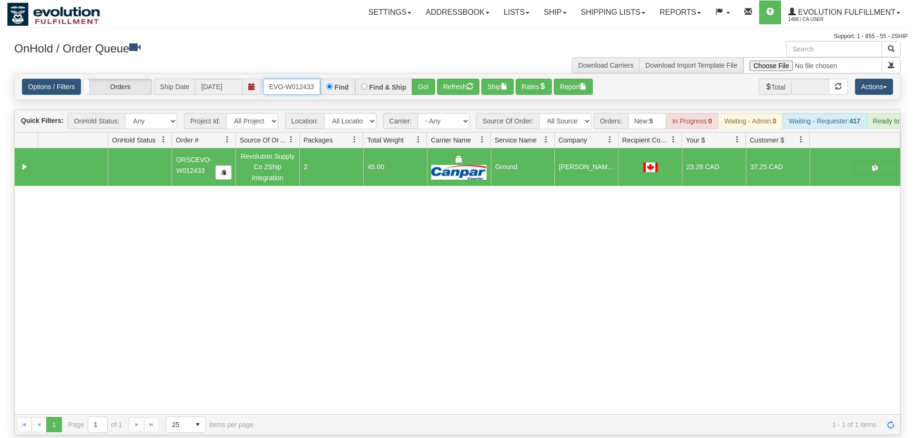
click at [289, 79] on input "ORSCEVO-W012433" at bounding box center [291, 87] width 57 height 16
click at [311, 79] on input "text" at bounding box center [291, 87] width 57 height 16
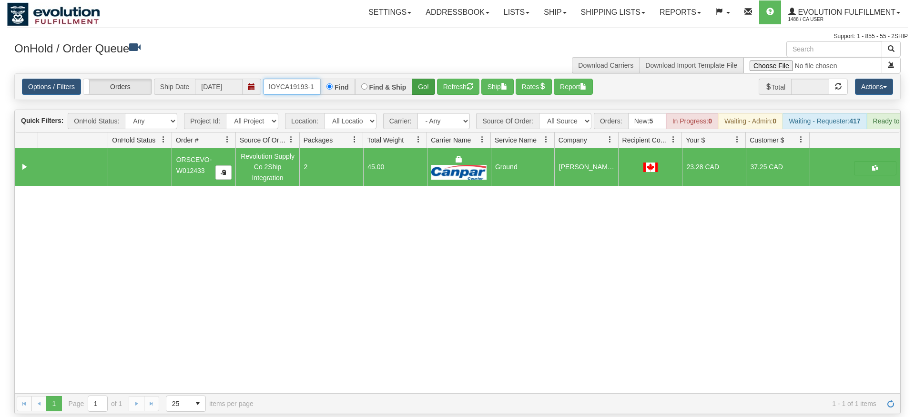
type input "OMOYCA19193-1"
click at [416, 92] on div "Is equal to Is not equal to Contains Does not contains CAD USD EUR ZAR [PERSON_…" at bounding box center [457, 243] width 901 height 341
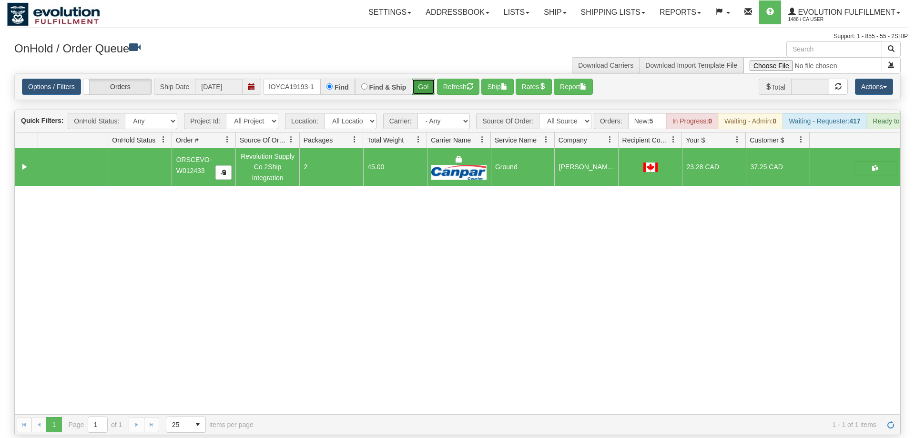
click at [429, 79] on button "Go!" at bounding box center [423, 87] width 23 height 16
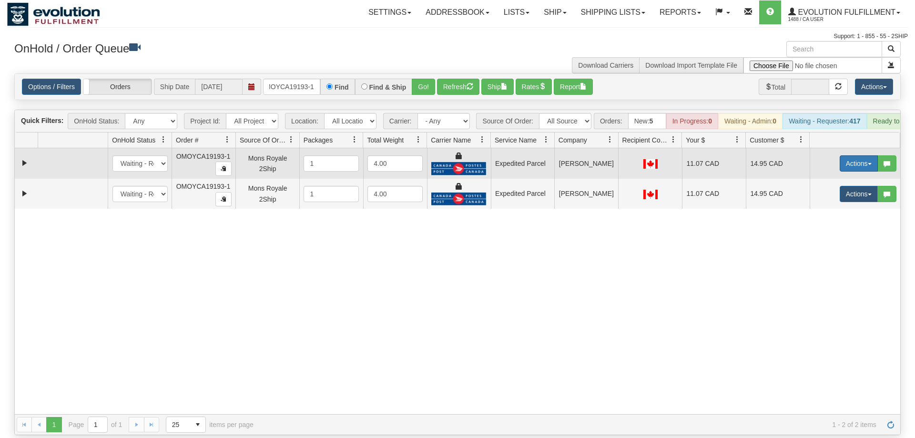
click at [842, 155] on button "Actions" at bounding box center [859, 163] width 38 height 16
click at [843, 213] on link "Ship" at bounding box center [839, 219] width 76 height 12
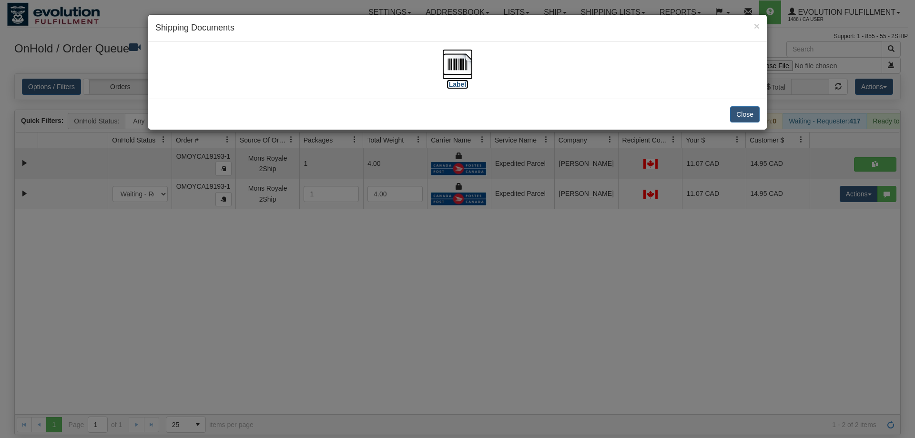
click at [456, 65] on img at bounding box center [457, 64] width 30 height 30
click at [514, 245] on div "× Shipping Documents [Label] Close" at bounding box center [457, 219] width 915 height 438
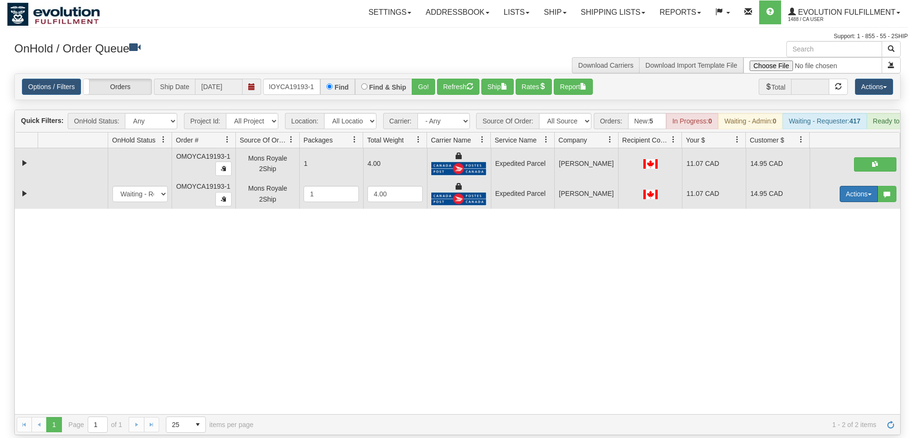
click at [853, 186] on button "Actions" at bounding box center [859, 194] width 38 height 16
click at [830, 258] on span "Delete" at bounding box center [824, 262] width 26 height 8
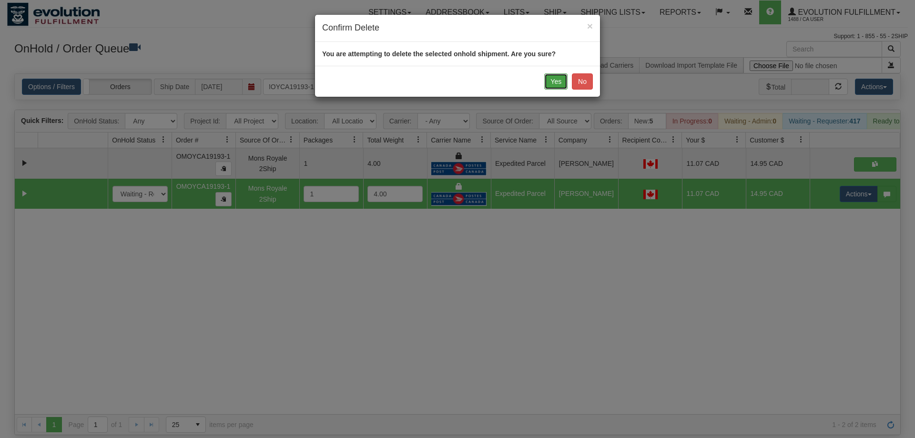
click at [553, 82] on button "Yes" at bounding box center [555, 81] width 23 height 16
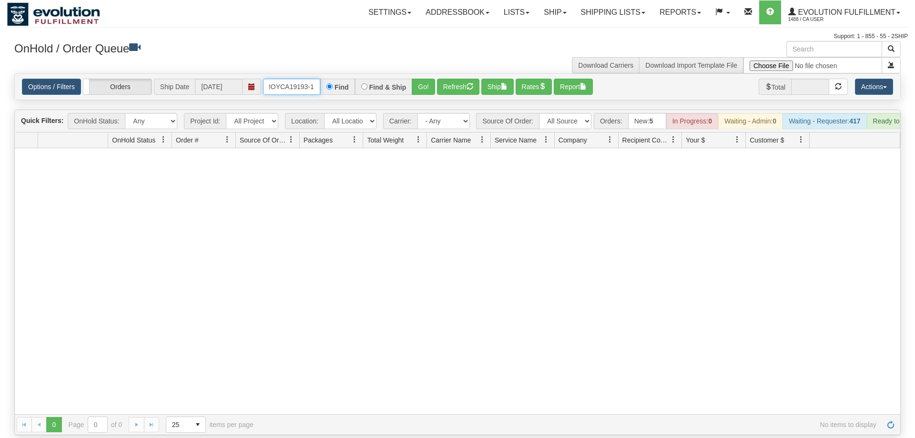
click at [305, 79] on input "OMOYCA19193-1" at bounding box center [291, 87] width 57 height 16
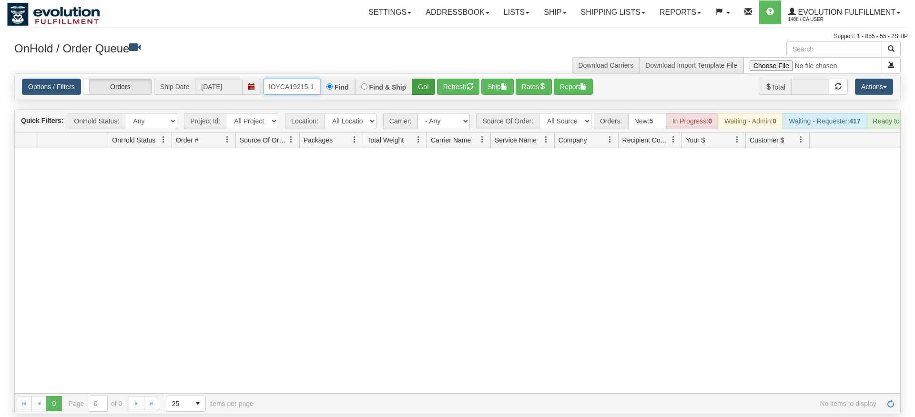
type input "oMOYCA19215-1"
click at [425, 95] on div "Is equal to Is not equal to Contains Does not contains CAD USD EUR ZAR [PERSON_…" at bounding box center [457, 243] width 901 height 341
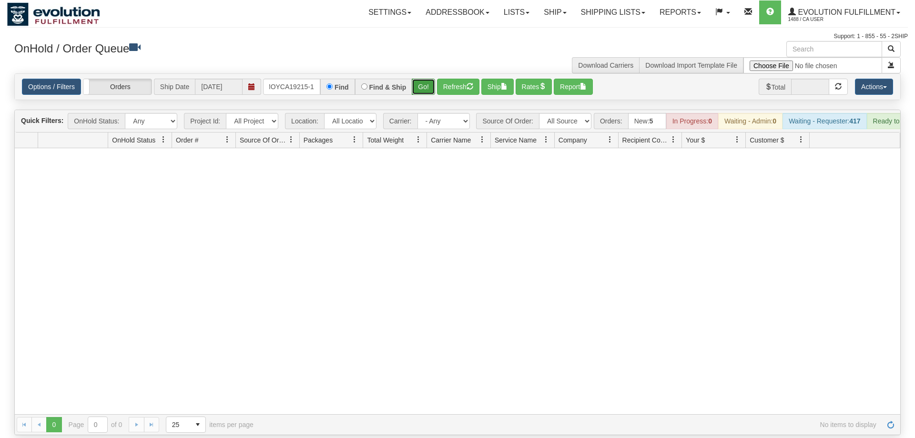
click at [431, 79] on button "Go!" at bounding box center [423, 87] width 23 height 16
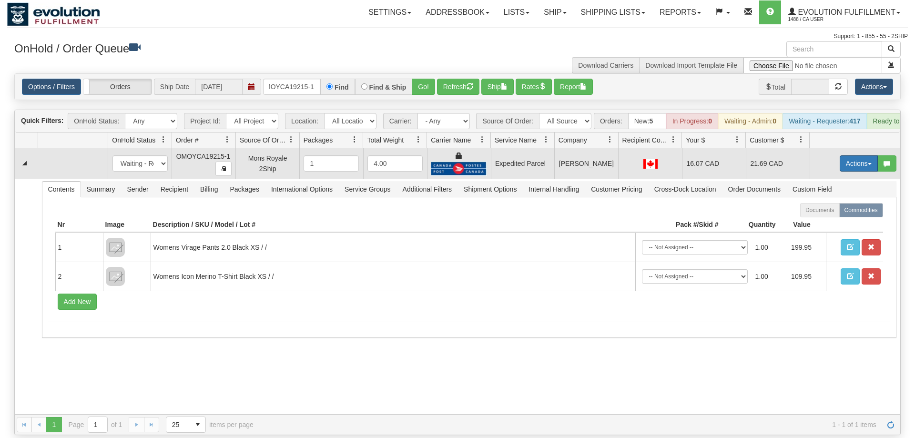
click at [843, 155] on button "Actions" at bounding box center [859, 163] width 38 height 16
click at [838, 213] on link "Ship" at bounding box center [839, 219] width 76 height 12
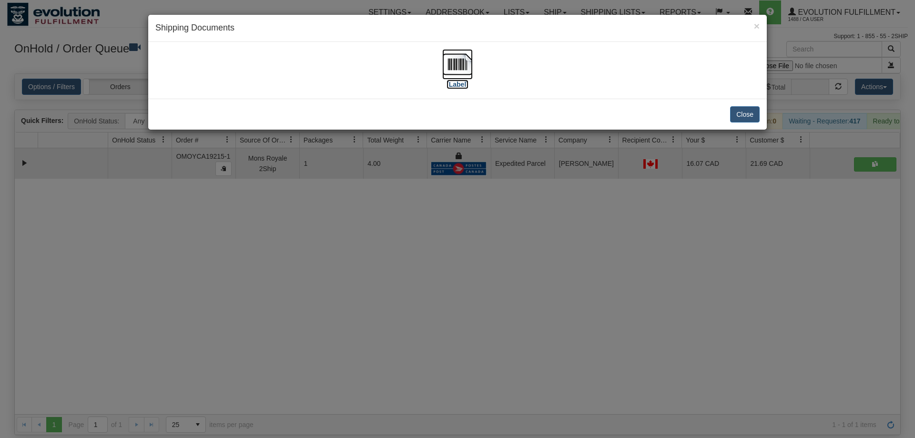
click at [466, 64] on img at bounding box center [457, 64] width 30 height 30
click at [598, 225] on div "× Shipping Documents [Label] Close" at bounding box center [457, 219] width 915 height 438
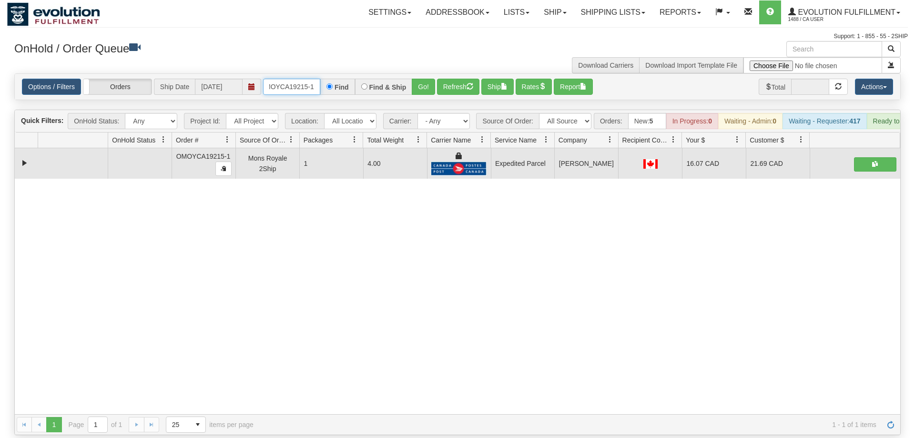
click at [298, 79] on input "oMOYCA19215-1" at bounding box center [291, 87] width 57 height 16
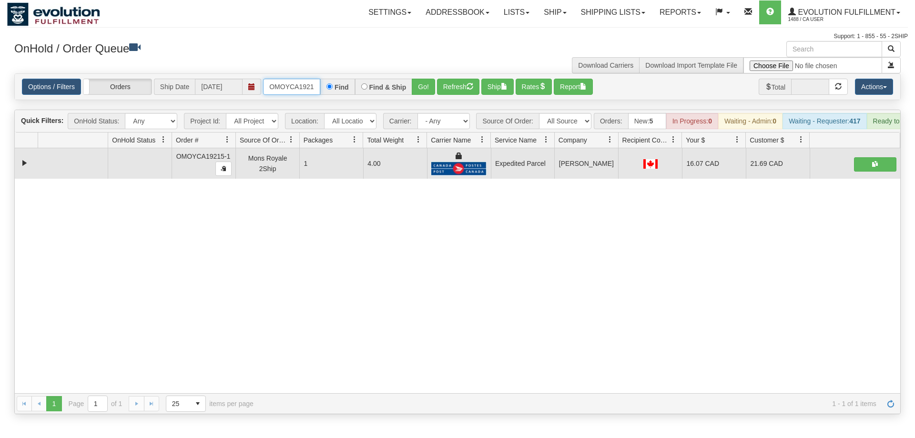
scroll to position [0, 10]
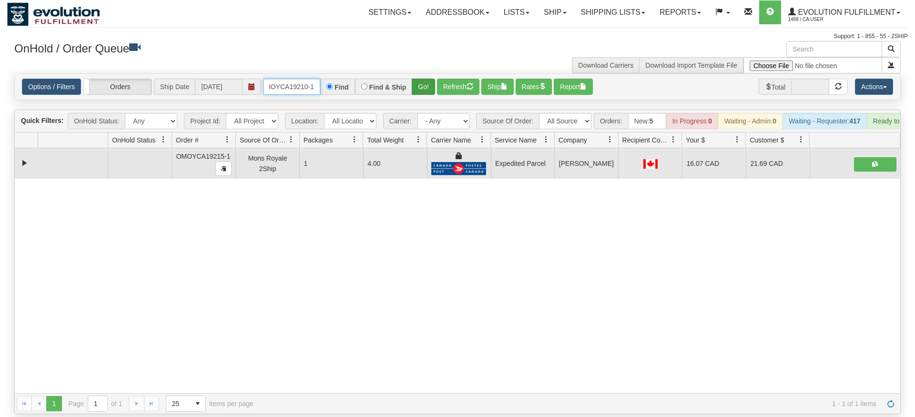
type input "OMOYCA19210-1"
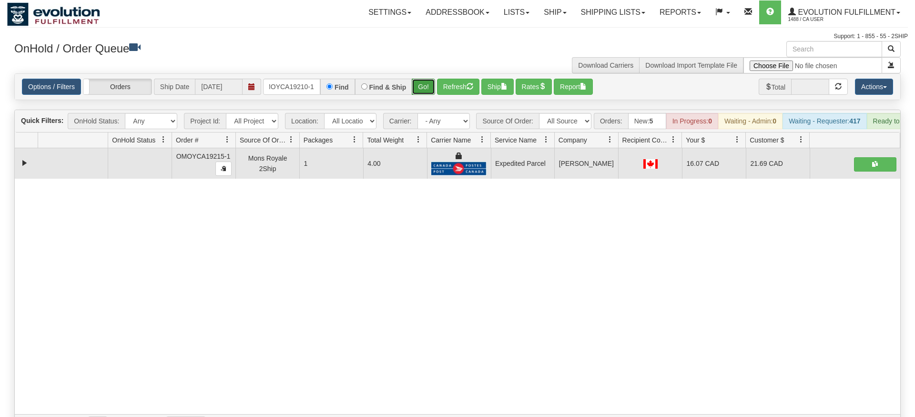
click at [419, 95] on div "Is equal to Is not equal to Contains Does not contains CAD USD EUR ZAR [PERSON_…" at bounding box center [457, 254] width 901 height 362
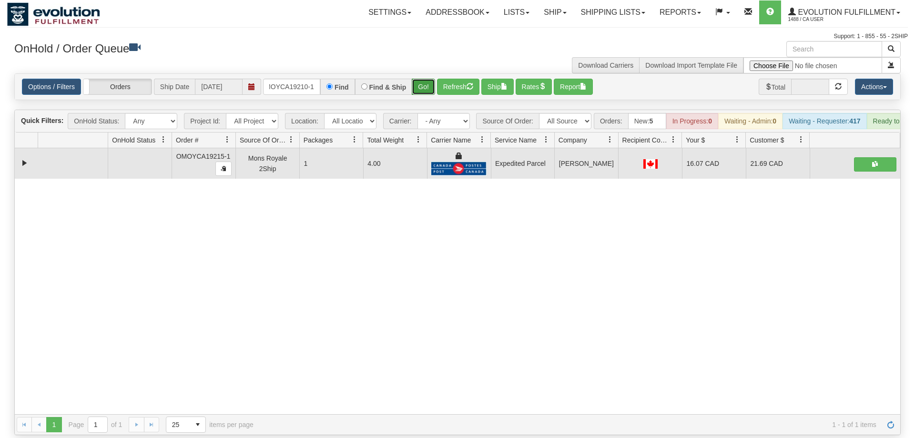
click at [419, 79] on button "Go!" at bounding box center [423, 87] width 23 height 16
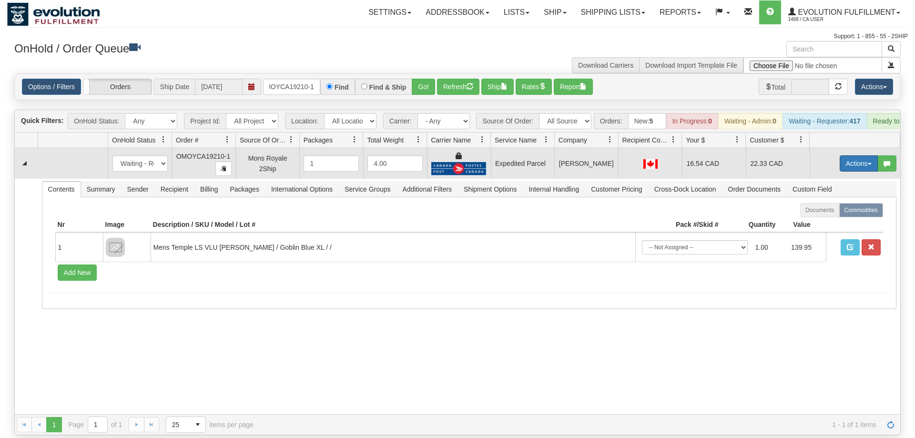
click at [855, 155] on button "Actions" at bounding box center [859, 163] width 38 height 16
click at [842, 213] on link "Ship" at bounding box center [839, 219] width 76 height 12
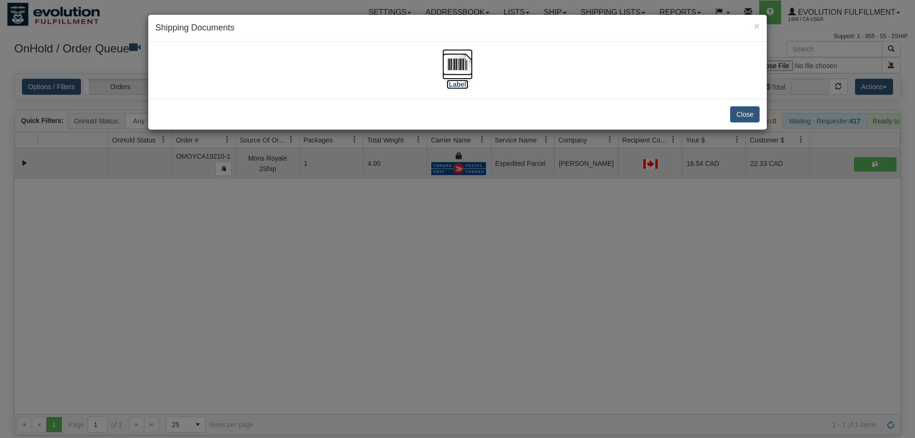
click at [452, 67] on img at bounding box center [457, 64] width 30 height 30
drag, startPoint x: 355, startPoint y: 286, endPoint x: 377, endPoint y: 249, distance: 43.6
click at [360, 280] on div "× Shipping Documents [Label] Close" at bounding box center [457, 219] width 915 height 438
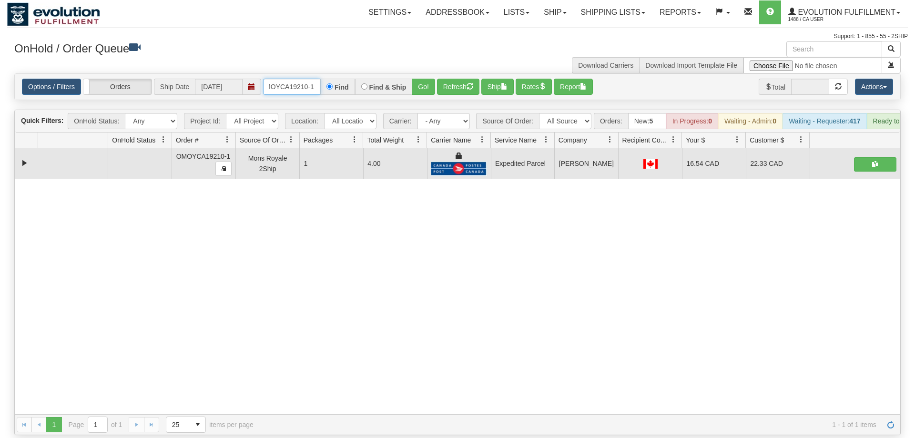
click at [296, 79] on input "OMOYCA19210-1" at bounding box center [291, 87] width 57 height 16
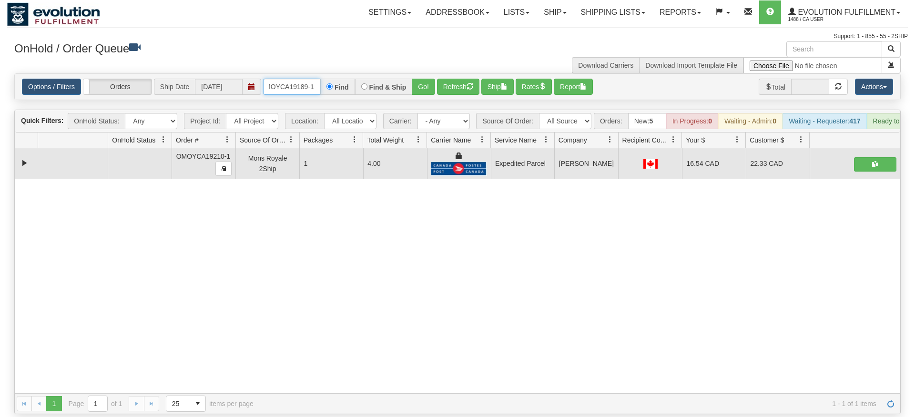
type input "OMOYCA19189-1"
drag, startPoint x: 436, startPoint y: 96, endPoint x: 432, endPoint y: 91, distance: 6.1
click at [435, 94] on div "Is equal to Is not equal to Contains Does not contains CAD USD EUR ZAR [PERSON_…" at bounding box center [457, 243] width 901 height 341
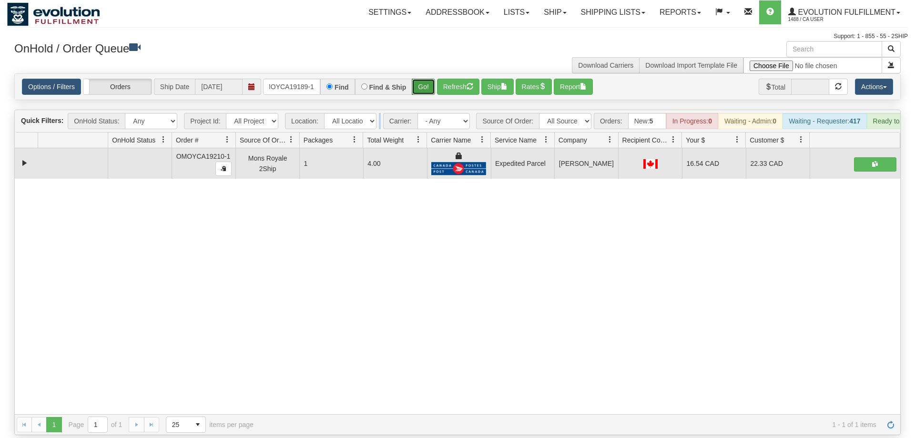
click at [425, 80] on button "Go!" at bounding box center [423, 87] width 23 height 16
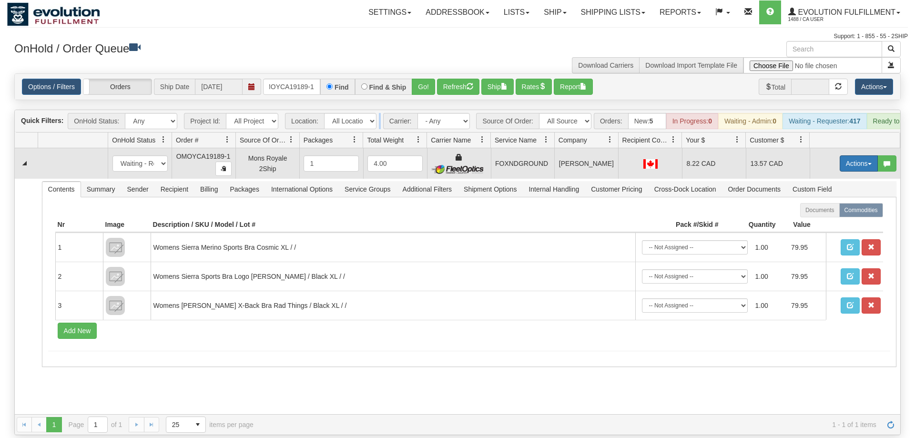
click at [856, 155] on button "Actions" at bounding box center [859, 163] width 38 height 16
click at [842, 213] on link "Ship" at bounding box center [839, 219] width 76 height 12
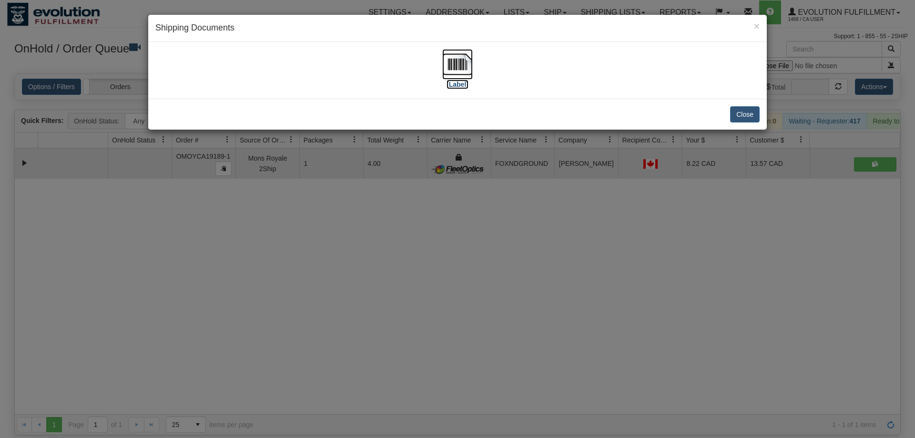
click at [456, 70] on img at bounding box center [457, 64] width 30 height 30
click at [420, 179] on div "× Shipping Documents [Label] Close" at bounding box center [457, 219] width 915 height 438
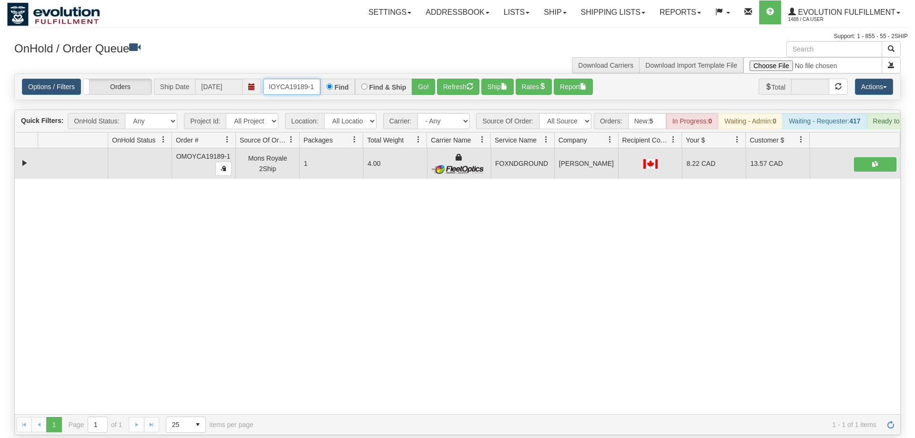
click at [296, 79] on input "OMOYCA19189-1" at bounding box center [291, 87] width 57 height 16
click at [298, 79] on input "text" at bounding box center [291, 87] width 57 height 16
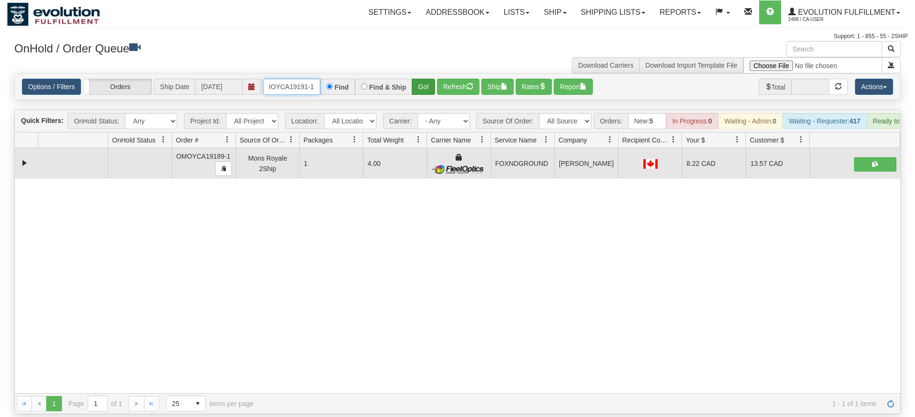
type input "OMOYCA19191-1"
drag, startPoint x: 427, startPoint y: 68, endPoint x: 423, endPoint y: 75, distance: 7.9
click at [426, 88] on div "Is equal to Is not equal to Contains Does not contains CAD USD EUR ZAR [PERSON_…" at bounding box center [457, 243] width 901 height 341
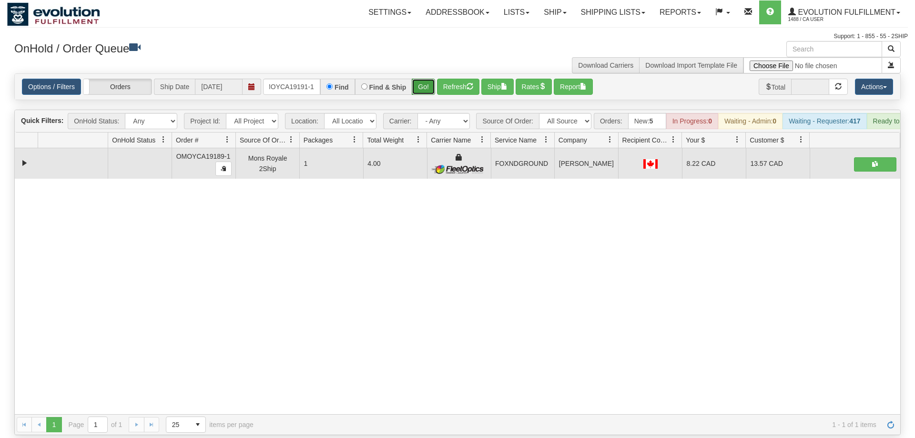
click at [423, 79] on button "Go!" at bounding box center [423, 87] width 23 height 16
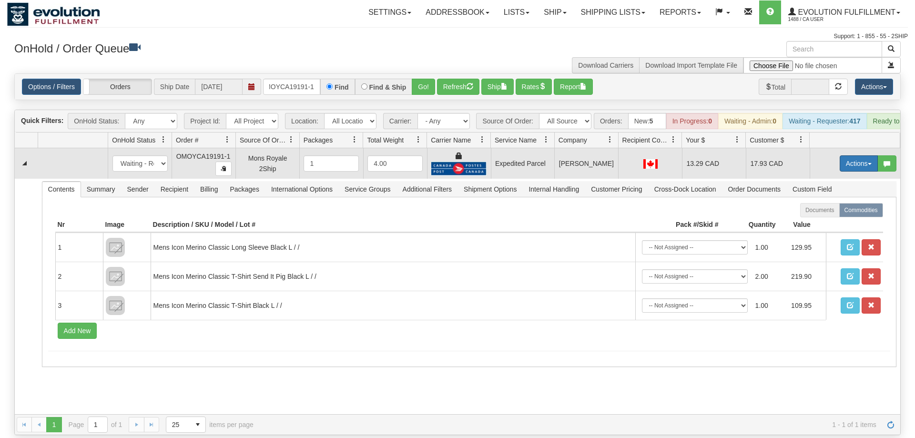
click at [855, 155] on button "Actions" at bounding box center [859, 163] width 38 height 16
click at [846, 213] on link "Ship" at bounding box center [839, 219] width 76 height 12
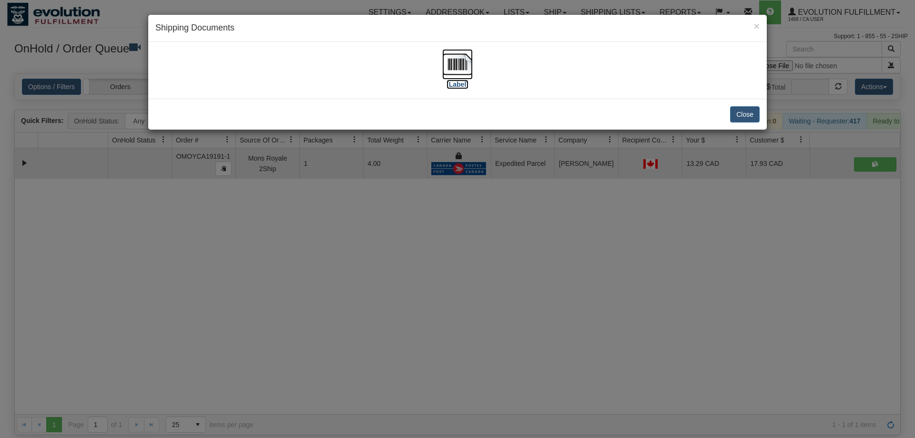
click at [457, 72] on img at bounding box center [457, 64] width 30 height 30
drag, startPoint x: 486, startPoint y: 267, endPoint x: 470, endPoint y: 240, distance: 31.6
click at [486, 267] on div "× Shipping Documents [Label] Close" at bounding box center [457, 219] width 915 height 438
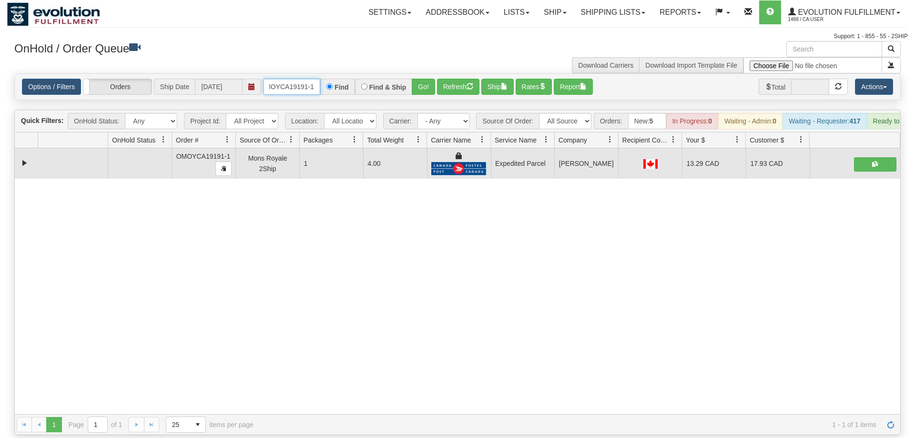
click at [301, 79] on input "OMOYCA19191-1" at bounding box center [291, 87] width 57 height 16
click at [288, 79] on input "OMOYCA19191-1" at bounding box center [291, 87] width 57 height 16
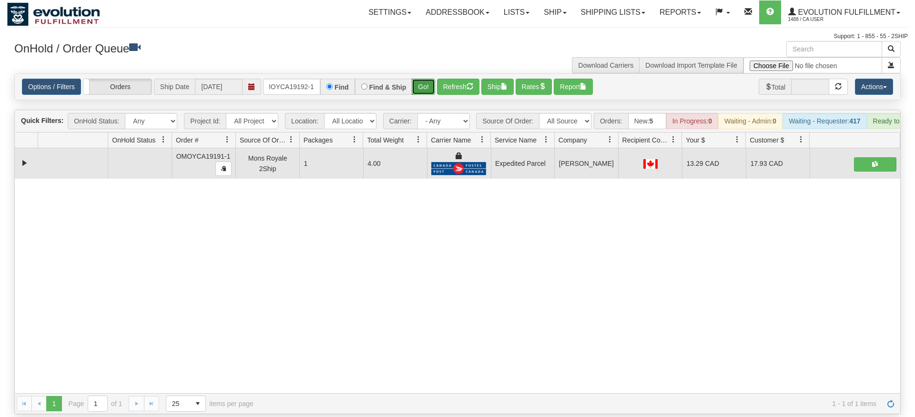
click at [415, 91] on div "Is equal to Is not equal to Contains Does not contains CAD USD EUR ZAR [PERSON_…" at bounding box center [457, 243] width 901 height 341
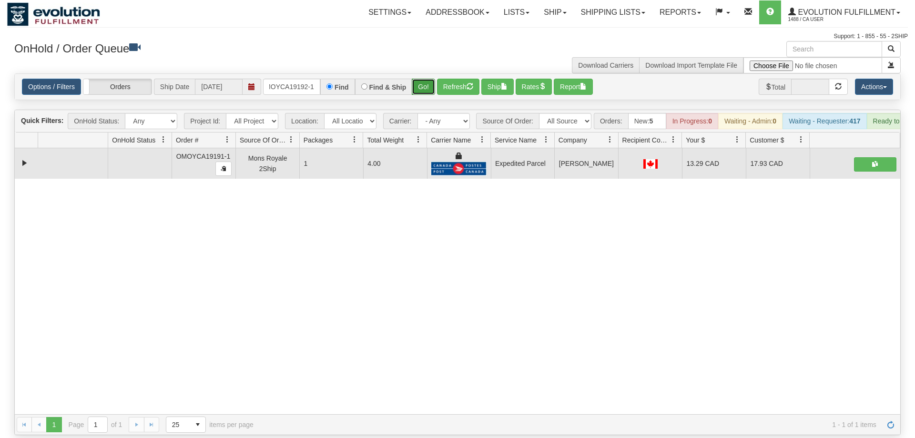
click at [424, 79] on button "Go!" at bounding box center [423, 87] width 23 height 16
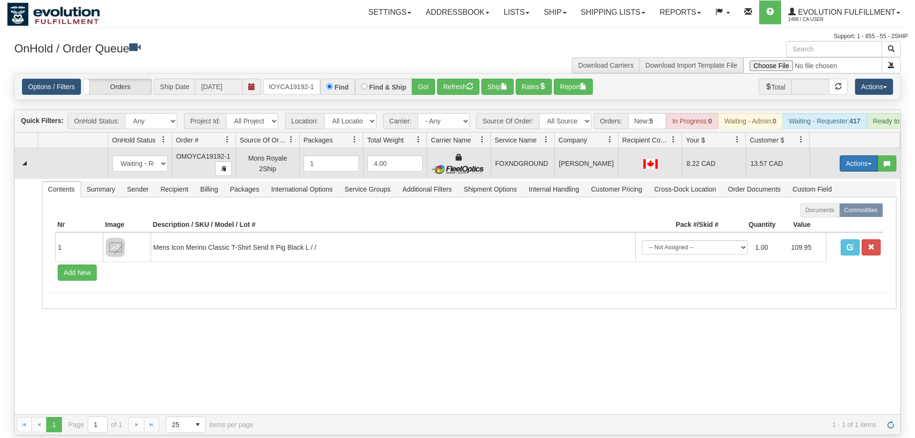
click at [858, 155] on button "Actions" at bounding box center [859, 163] width 38 height 16
click at [840, 213] on link "Ship" at bounding box center [839, 219] width 76 height 12
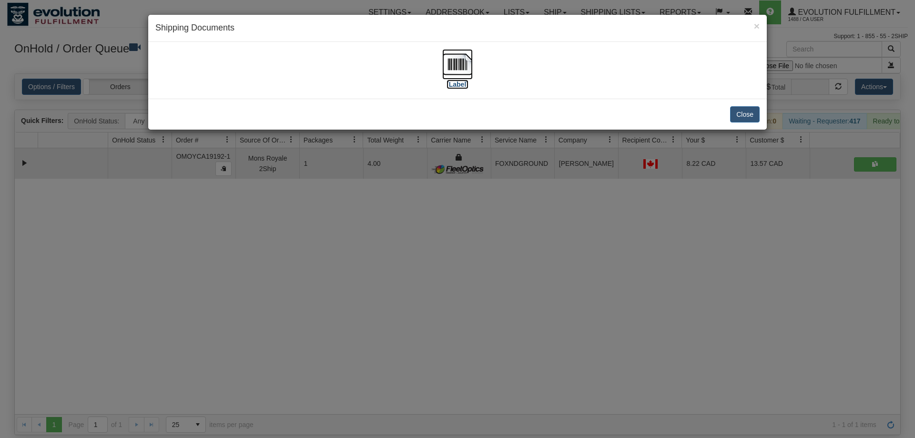
click at [450, 58] on img at bounding box center [457, 64] width 30 height 30
click at [417, 234] on div "× Shipping Documents [Label] Close" at bounding box center [457, 219] width 915 height 438
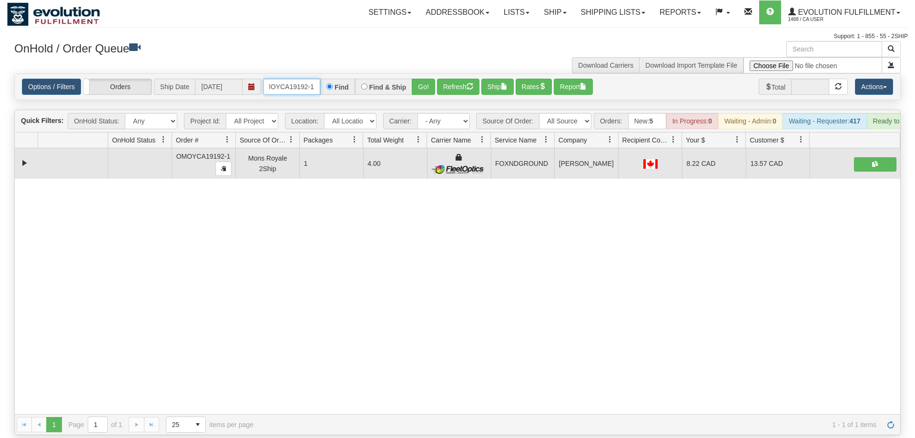
click at [289, 79] on input "OMOYCA19192-1" at bounding box center [291, 87] width 57 height 16
click at [290, 79] on input "OMOYCA19192-1" at bounding box center [291, 87] width 57 height 16
click at [307, 79] on input "OMOYCA19192-1" at bounding box center [291, 87] width 57 height 16
drag, startPoint x: 316, startPoint y: 73, endPoint x: 163, endPoint y: 77, distance: 153.0
click at [163, 79] on div "Options / Filters Group Shipments Orders Ship Date [DATE] OMOYCA19192-1 Find Fi…" at bounding box center [457, 87] width 871 height 16
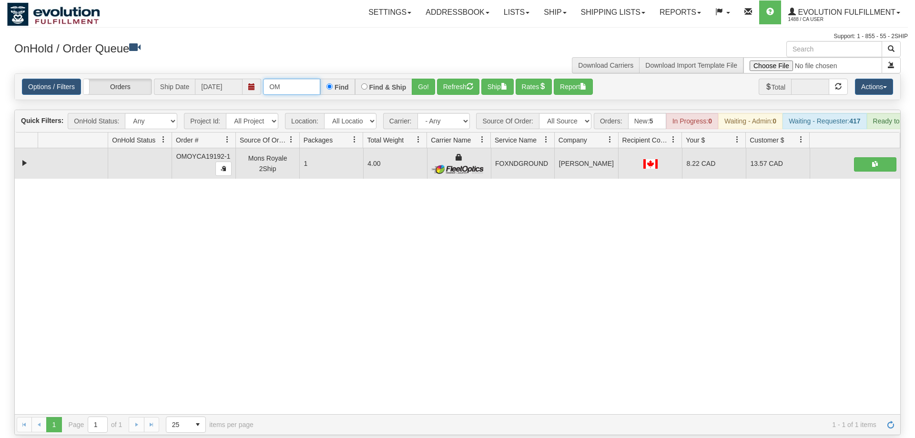
scroll to position [0, 0]
type input "O"
